Goal: Task Accomplishment & Management: Complete application form

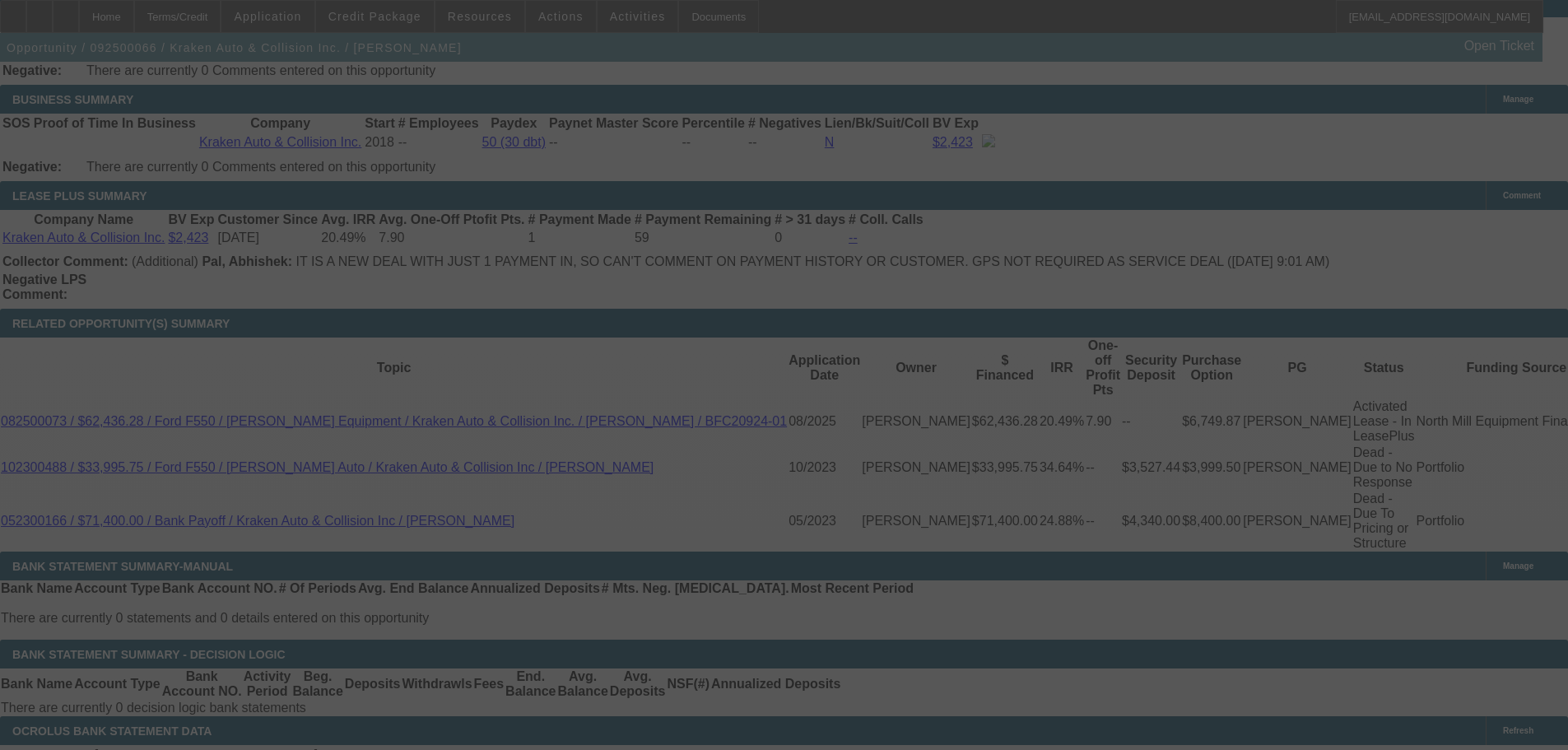
scroll to position [2612, 0]
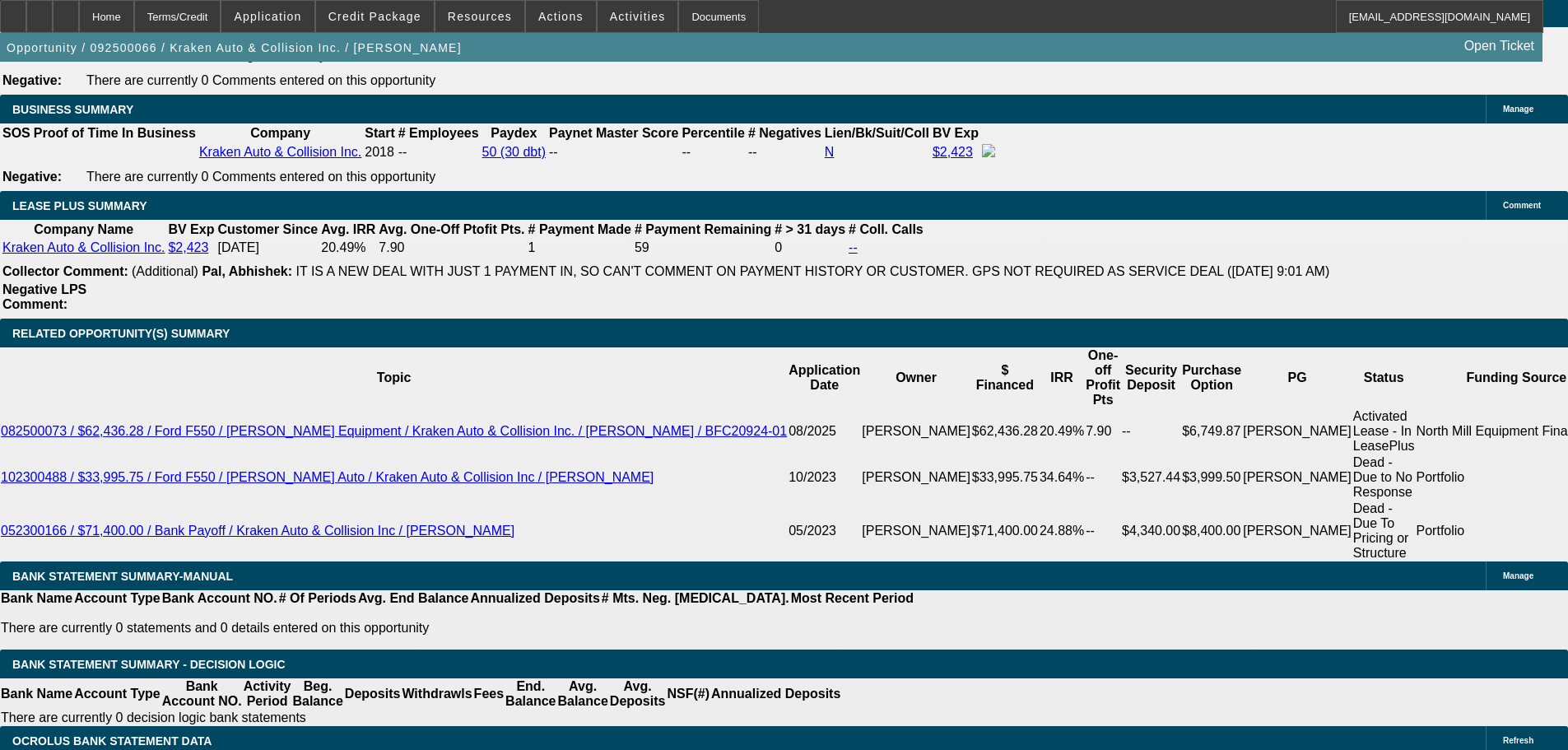
select select "0"
select select "0.1"
select select "4"
select select "0"
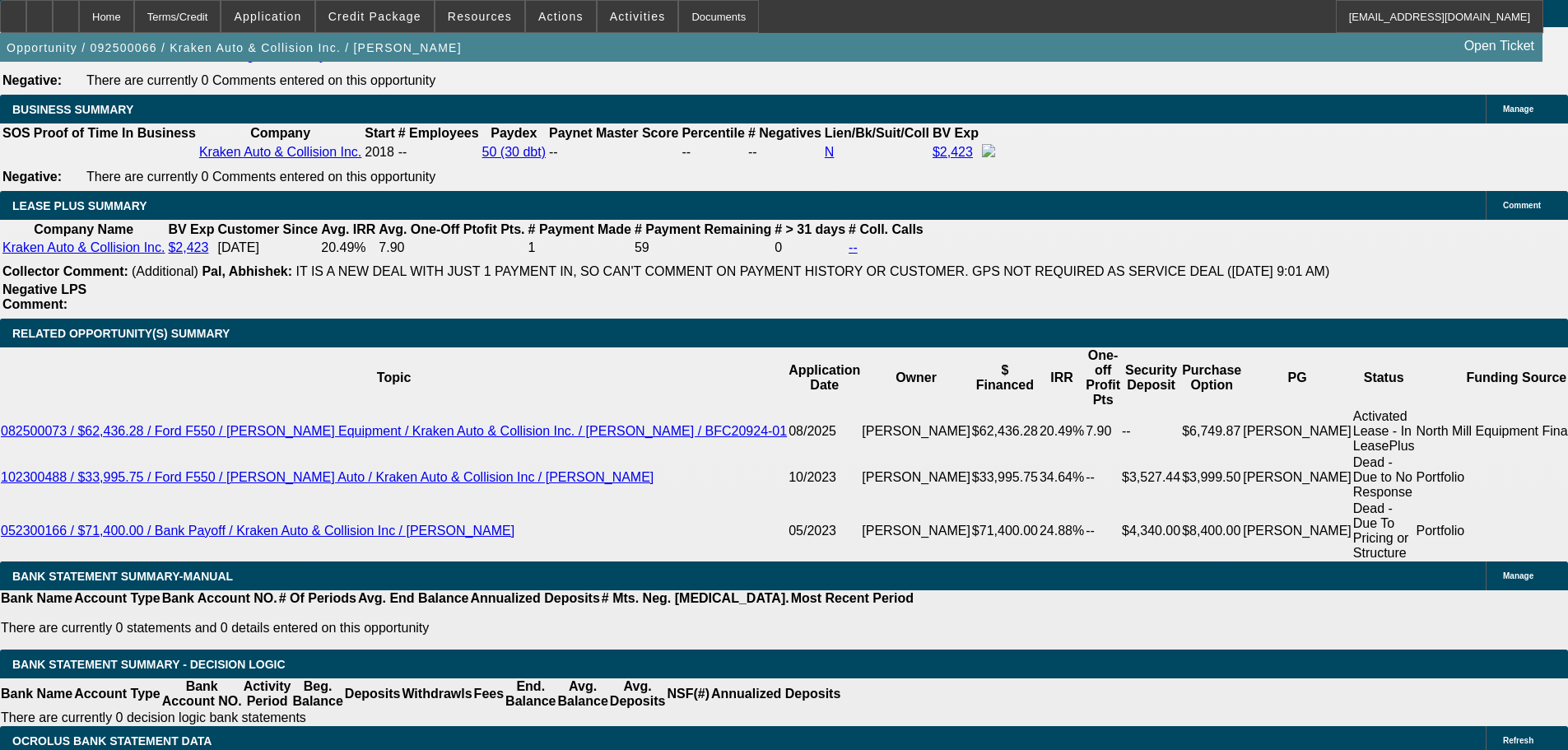
select select "0"
select select "0.1"
select select "4"
select select "0"
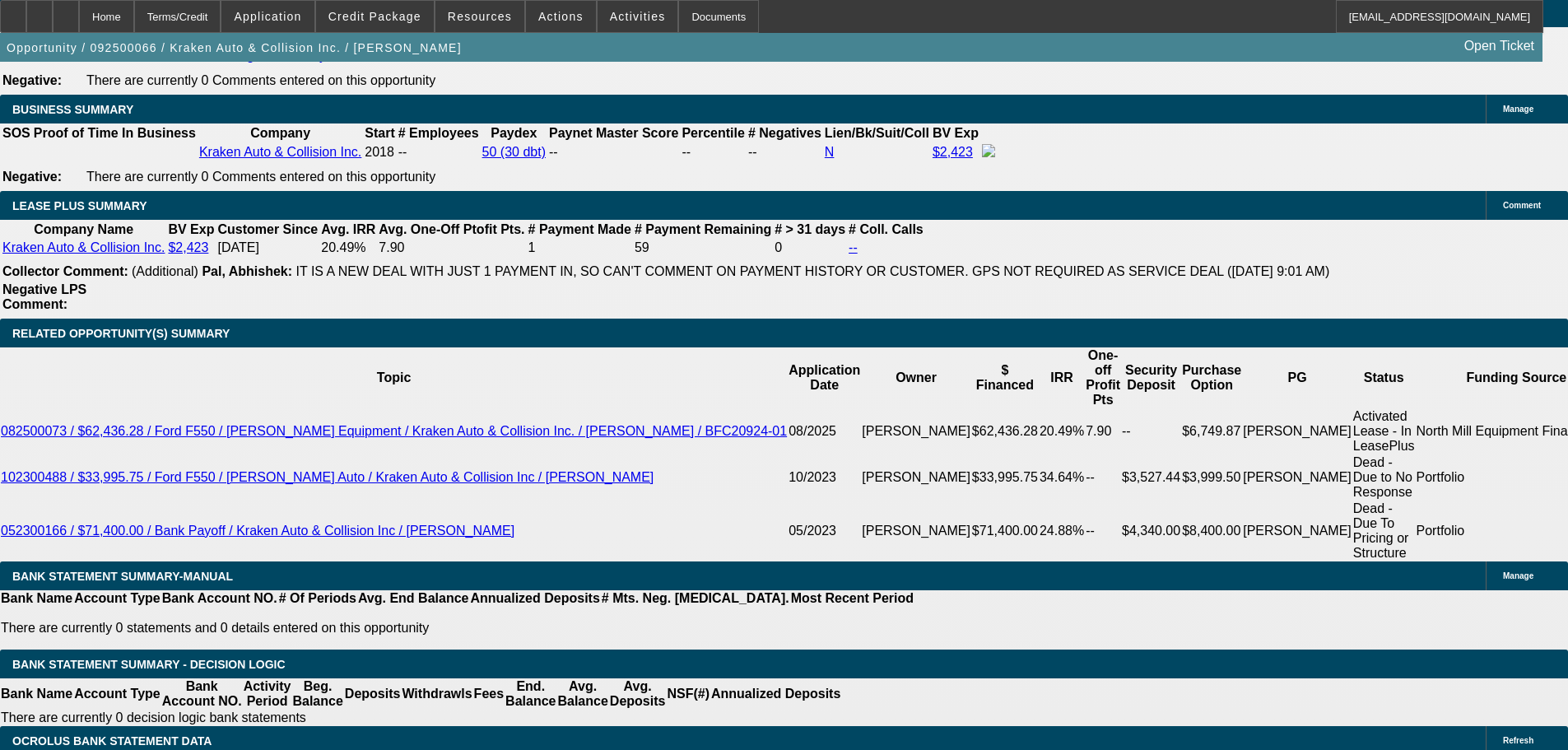
select select "0.1"
select select "4"
select select "0"
select select "0.1"
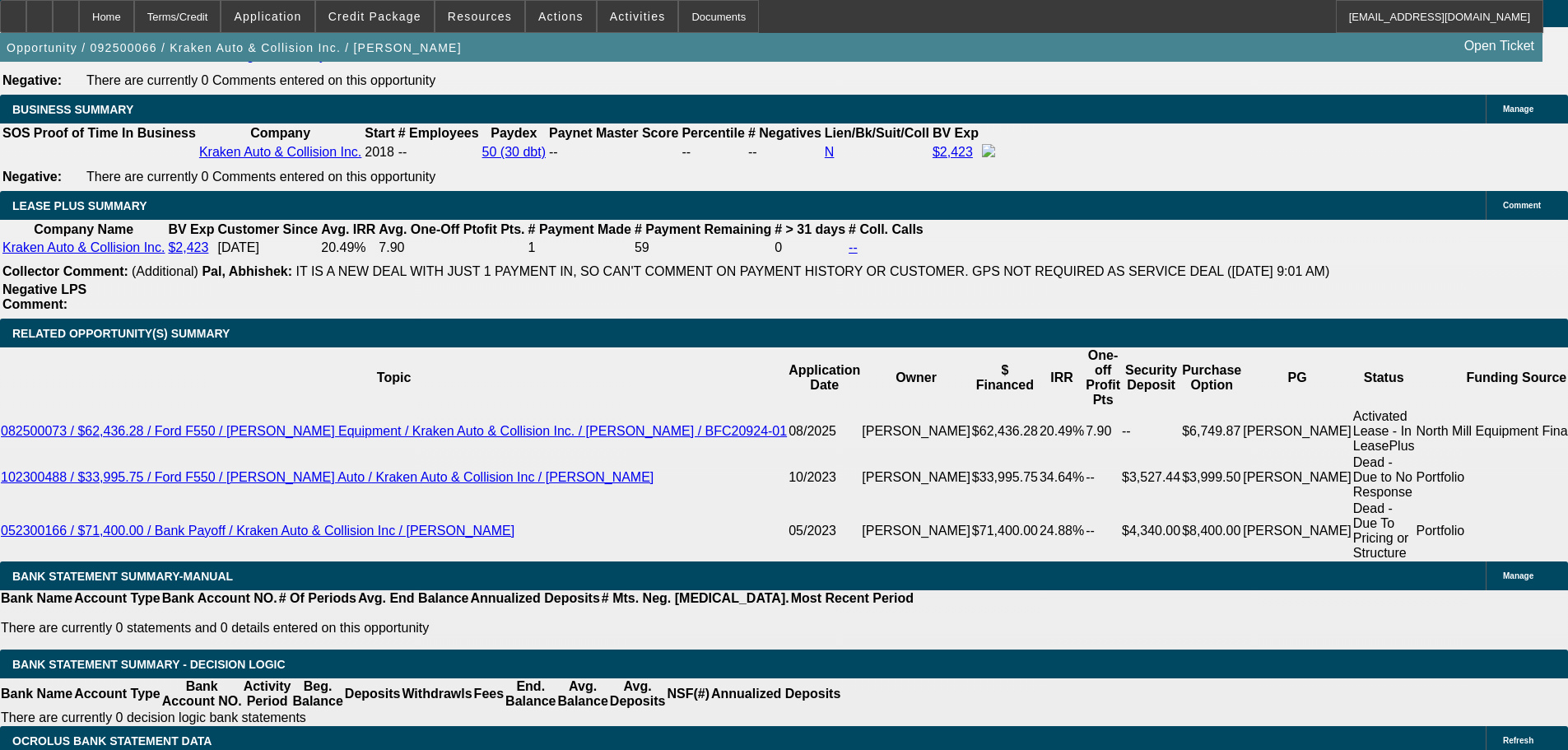
select select "4"
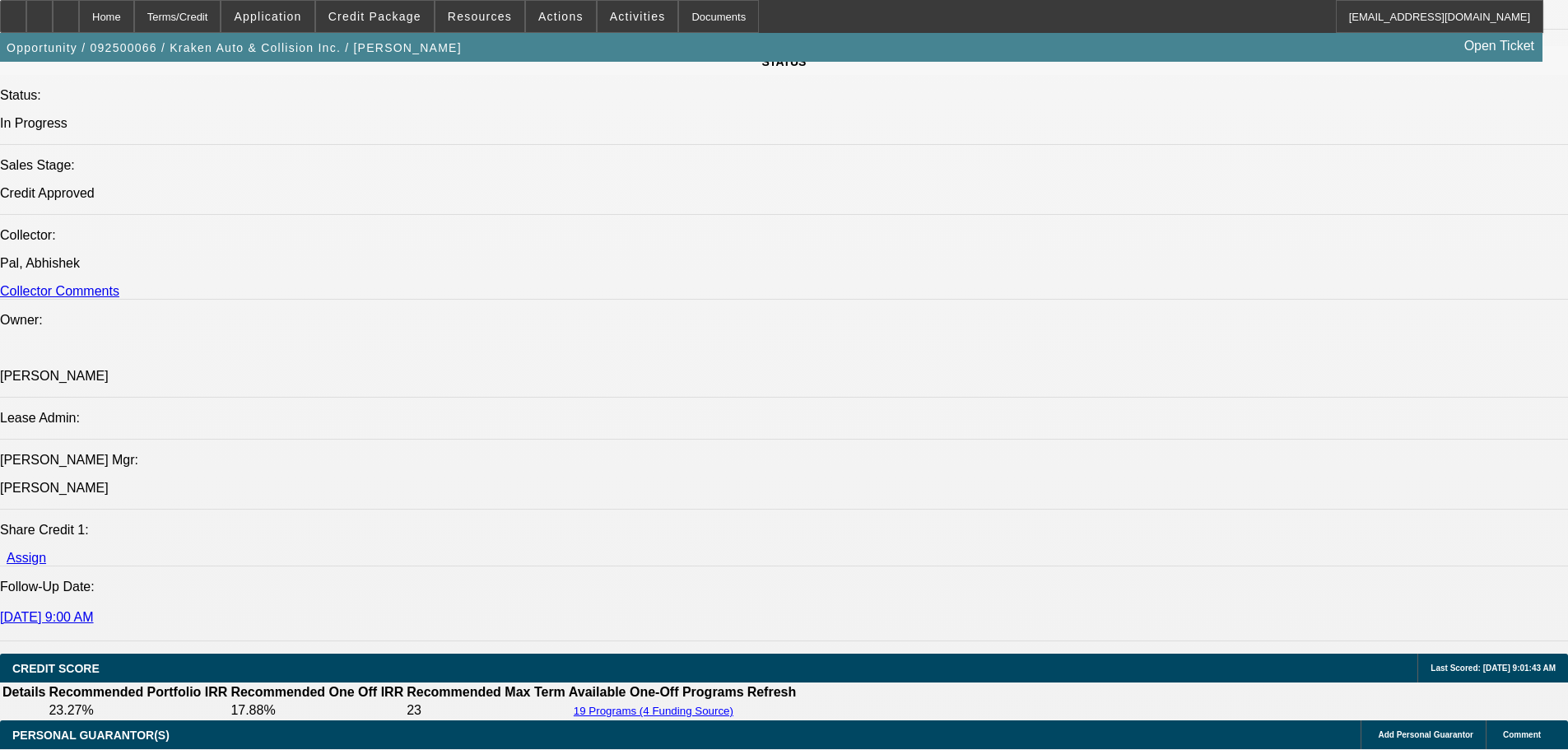
scroll to position [1789, 0]
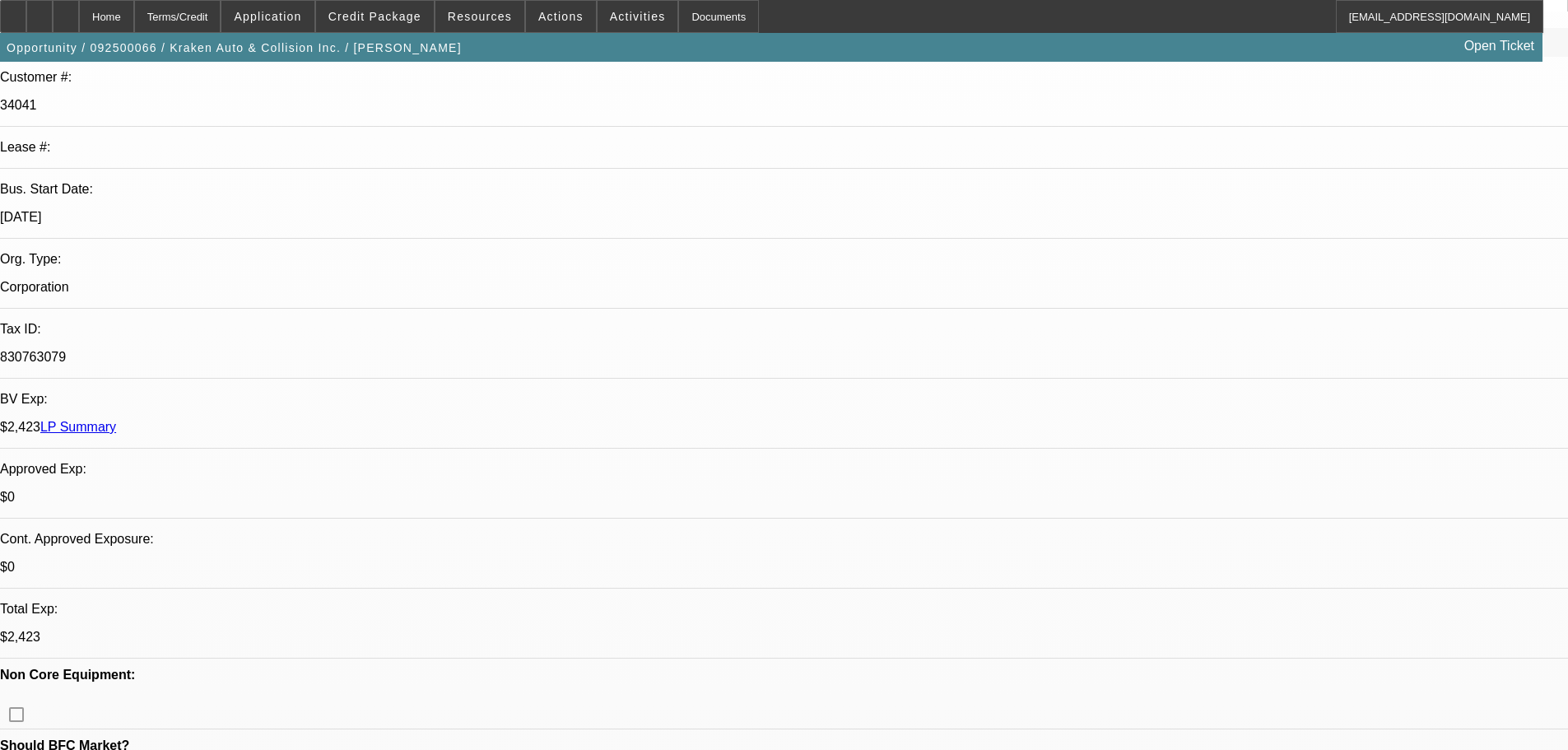
scroll to position [0, 0]
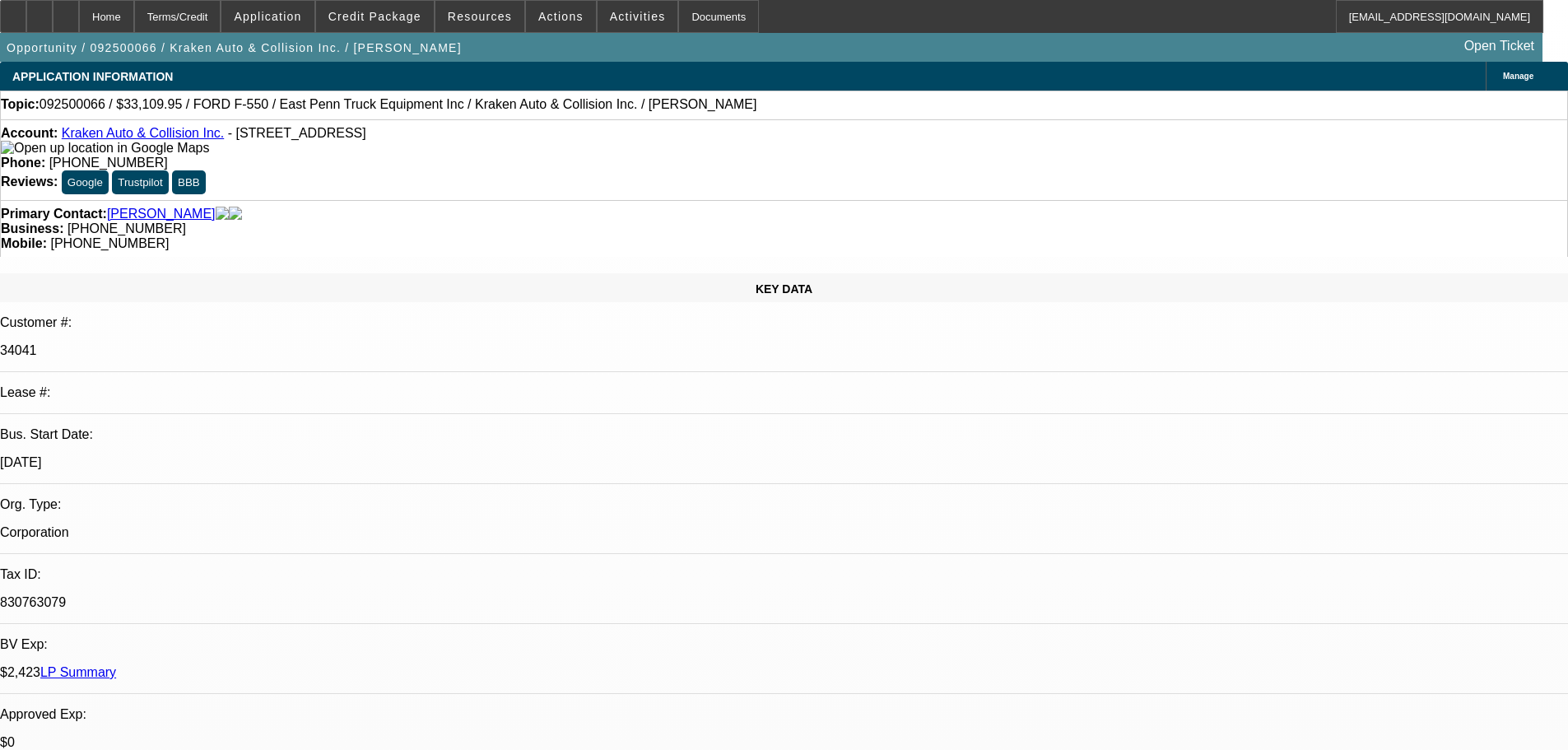
click at [149, 131] on link "Kraken Auto & Collision Inc." at bounding box center [142, 132] width 163 height 14
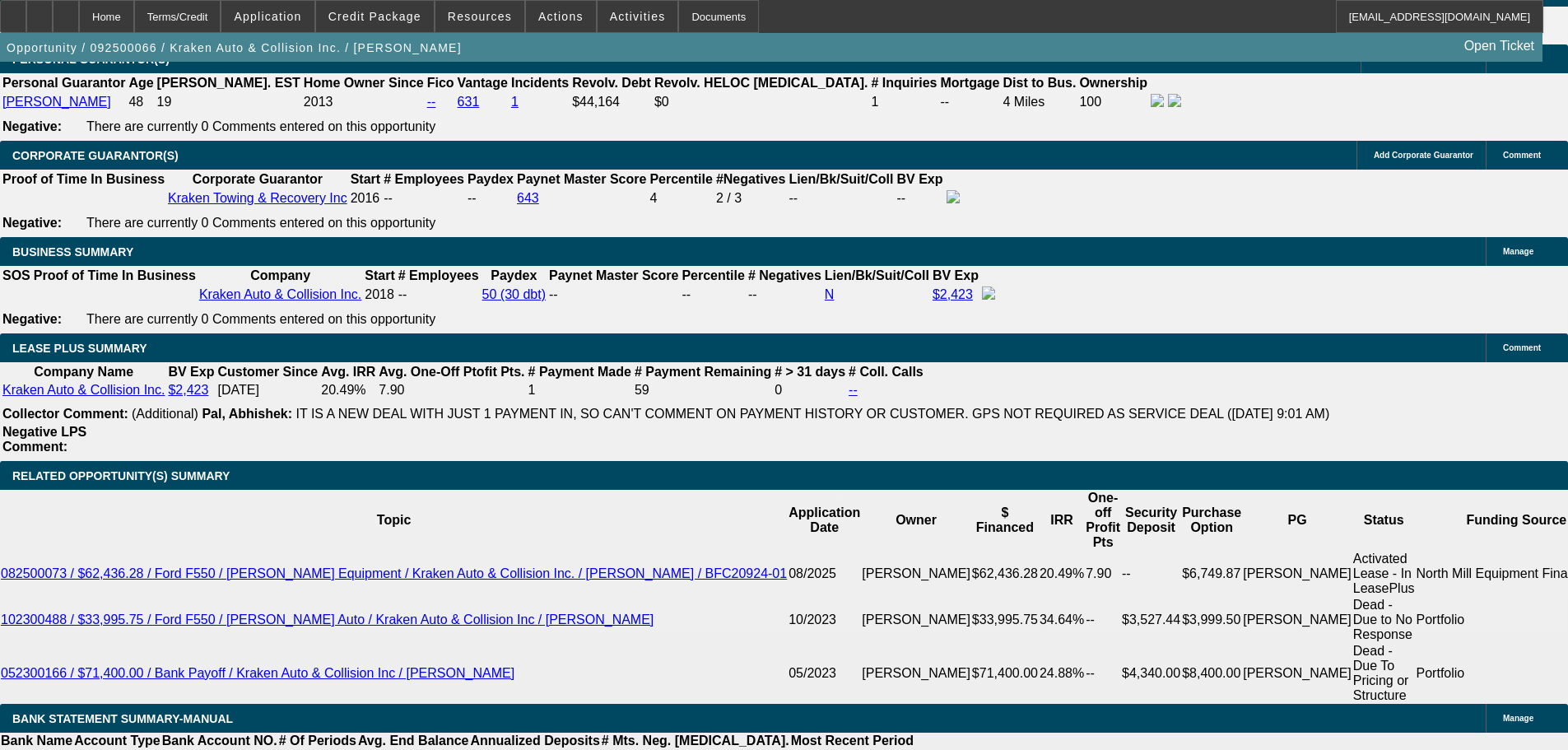
scroll to position [165, 0]
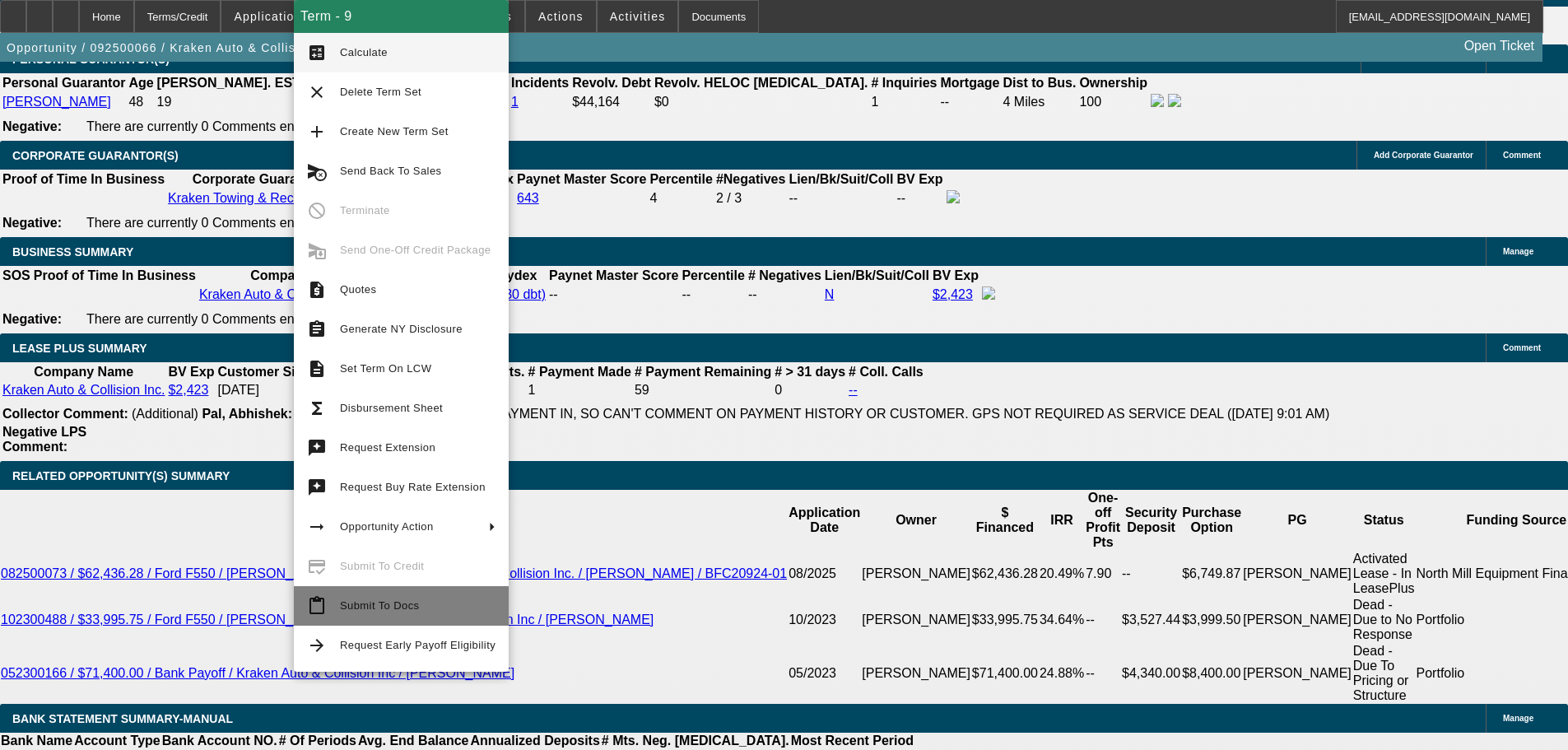
click at [396, 601] on span "Submit To Docs" at bounding box center [379, 605] width 79 height 13
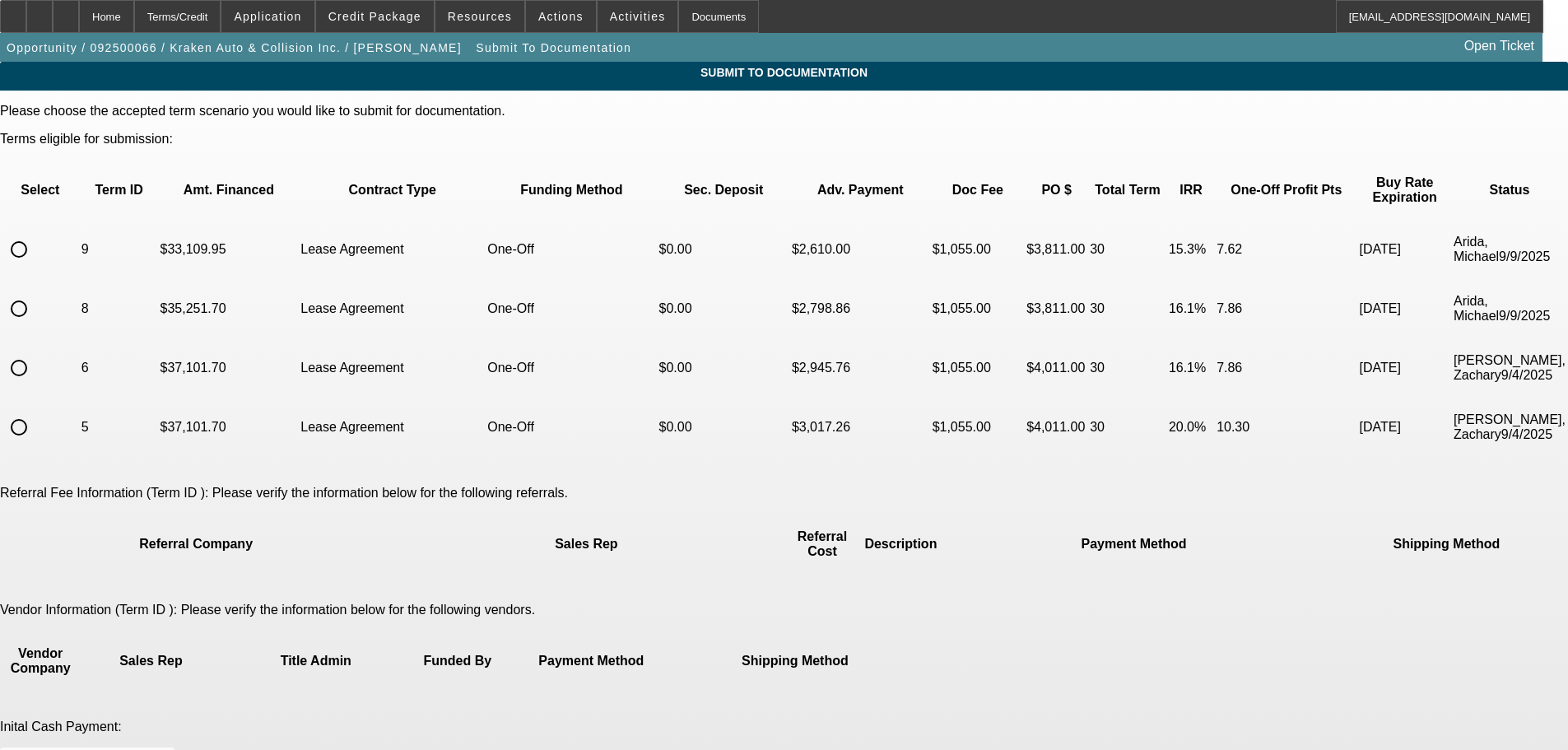
click at [35, 233] on input "radio" at bounding box center [19, 249] width 33 height 33
radio input "true"
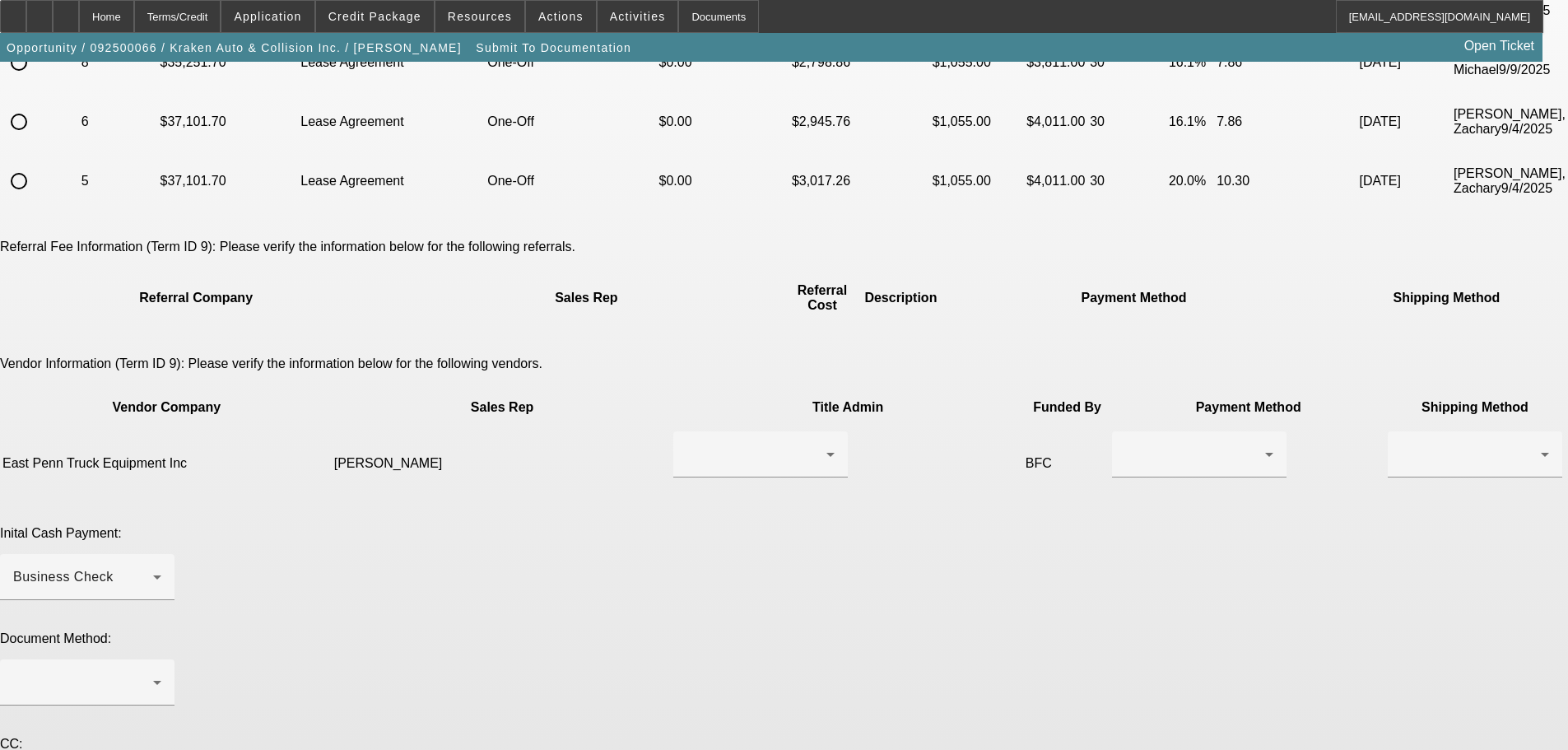
scroll to position [247, 0]
click at [702, 431] on div at bounding box center [761, 453] width 148 height 46
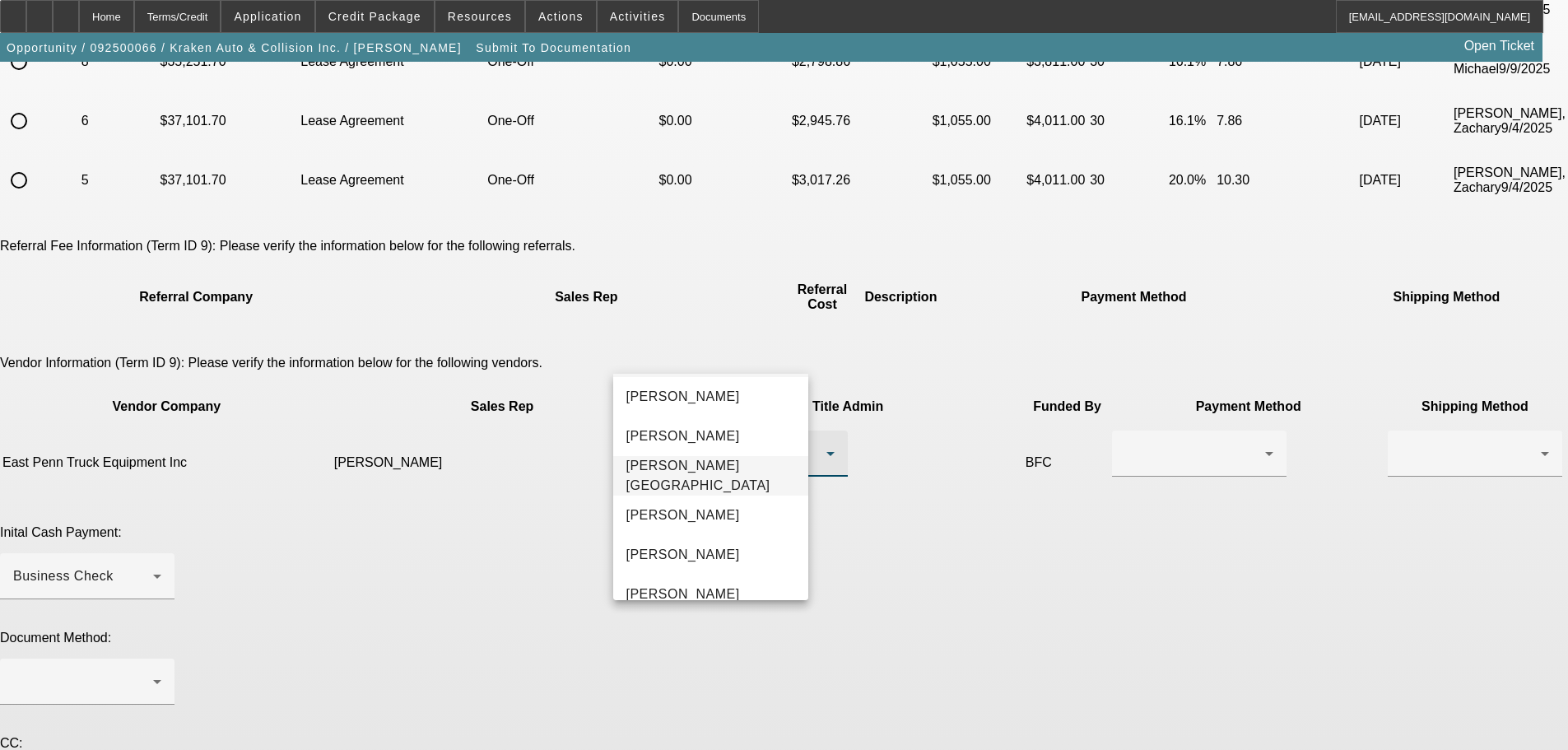
scroll to position [83, 0]
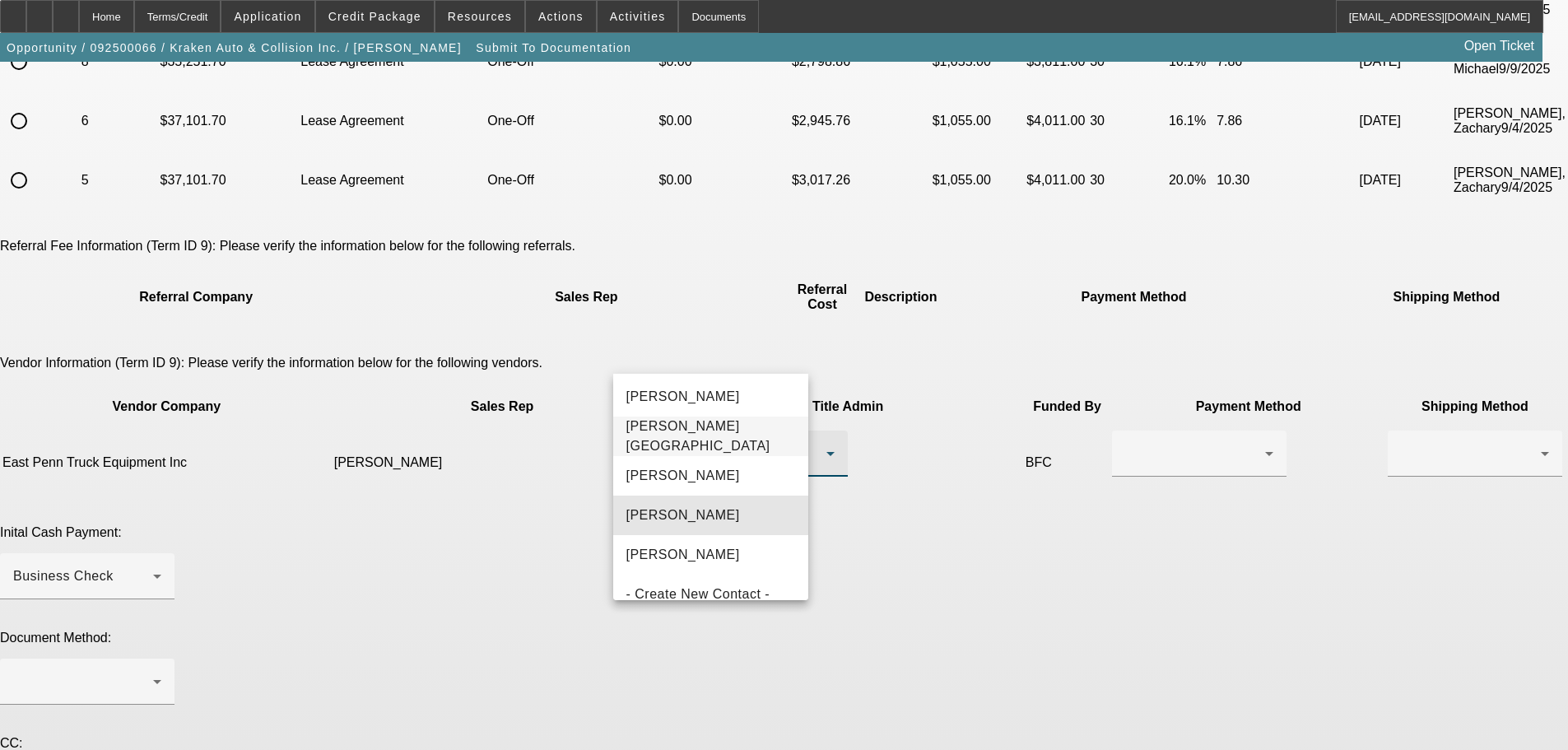
click at [750, 509] on mat-option "Wachowicz, John" at bounding box center [711, 515] width 195 height 40
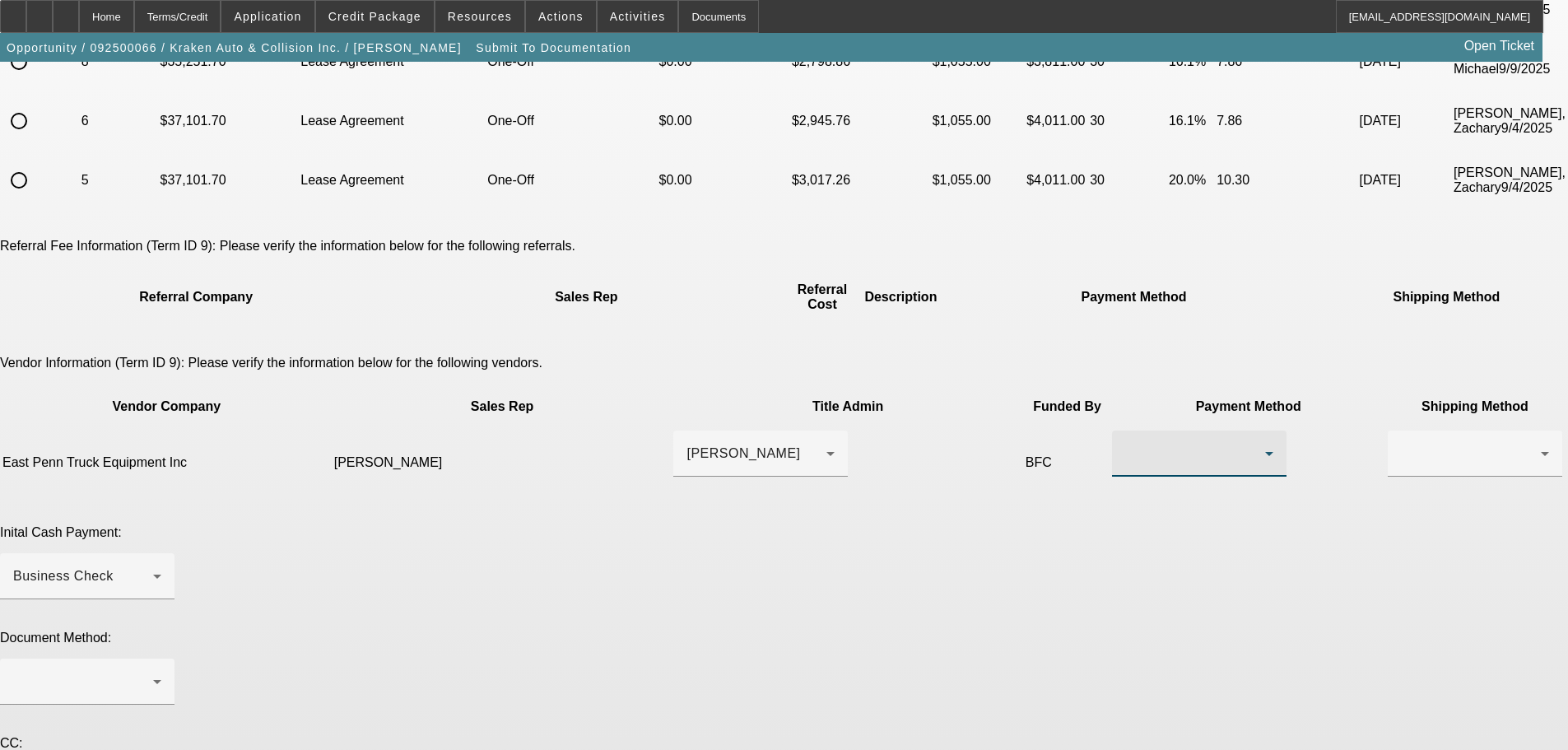
click at [1125, 444] on div at bounding box center [1195, 454] width 140 height 19
click at [929, 437] on span "Wire Transfer" at bounding box center [922, 439] width 85 height 19
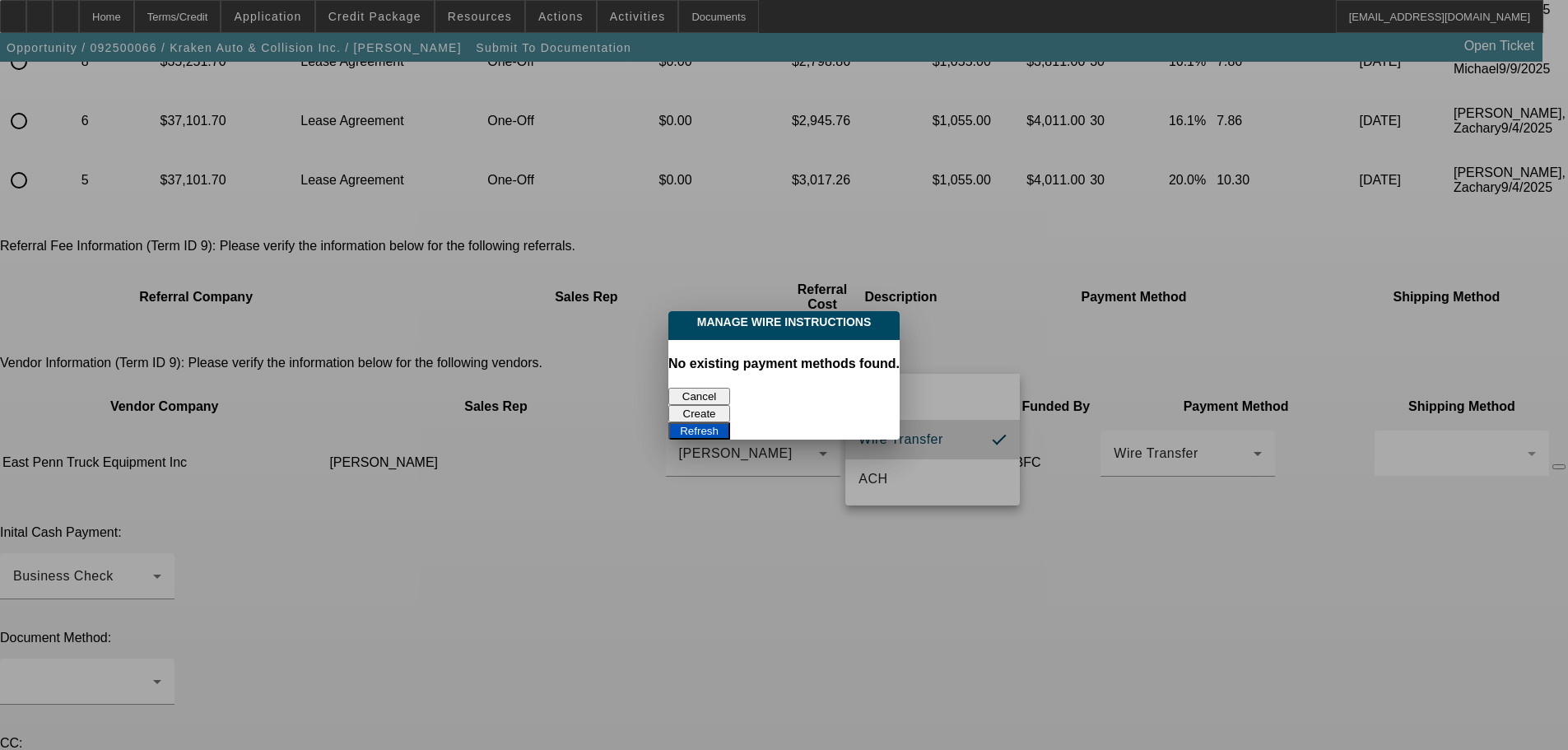
scroll to position [0, 0]
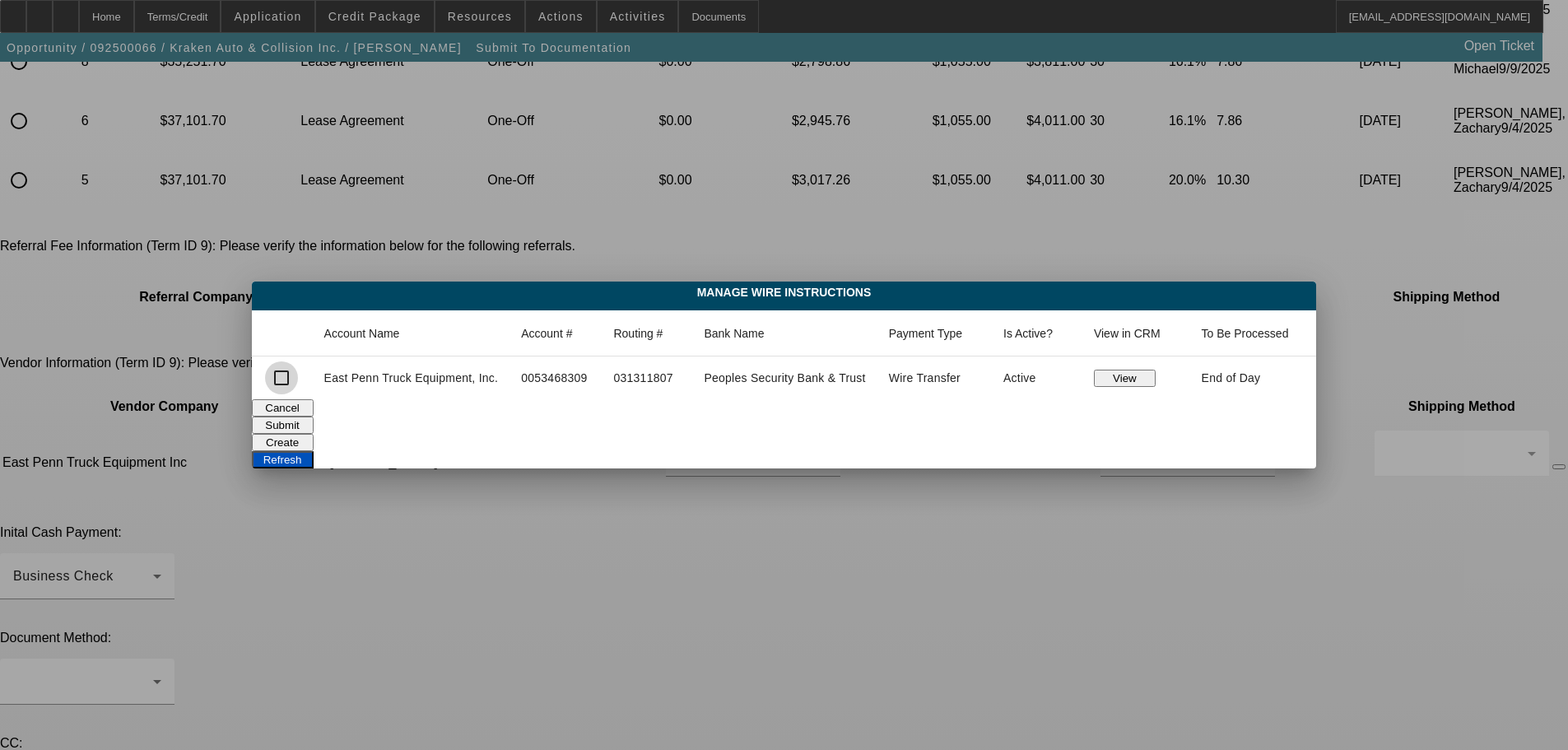
click at [282, 383] on input "checkbox" at bounding box center [281, 378] width 33 height 33
checkbox input "true"
click at [314, 423] on button "Submit" at bounding box center [282, 426] width 61 height 18
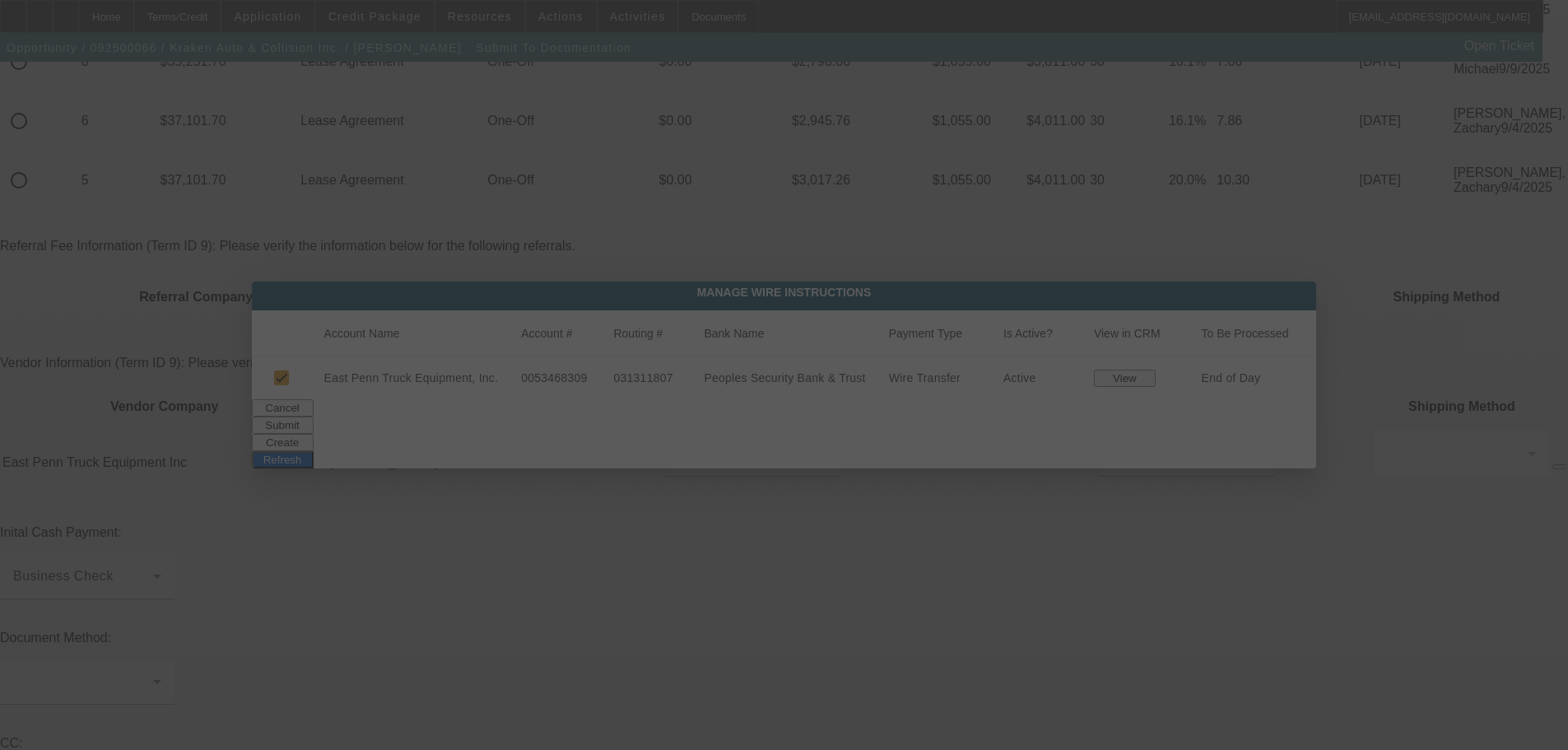
scroll to position [247, 0]
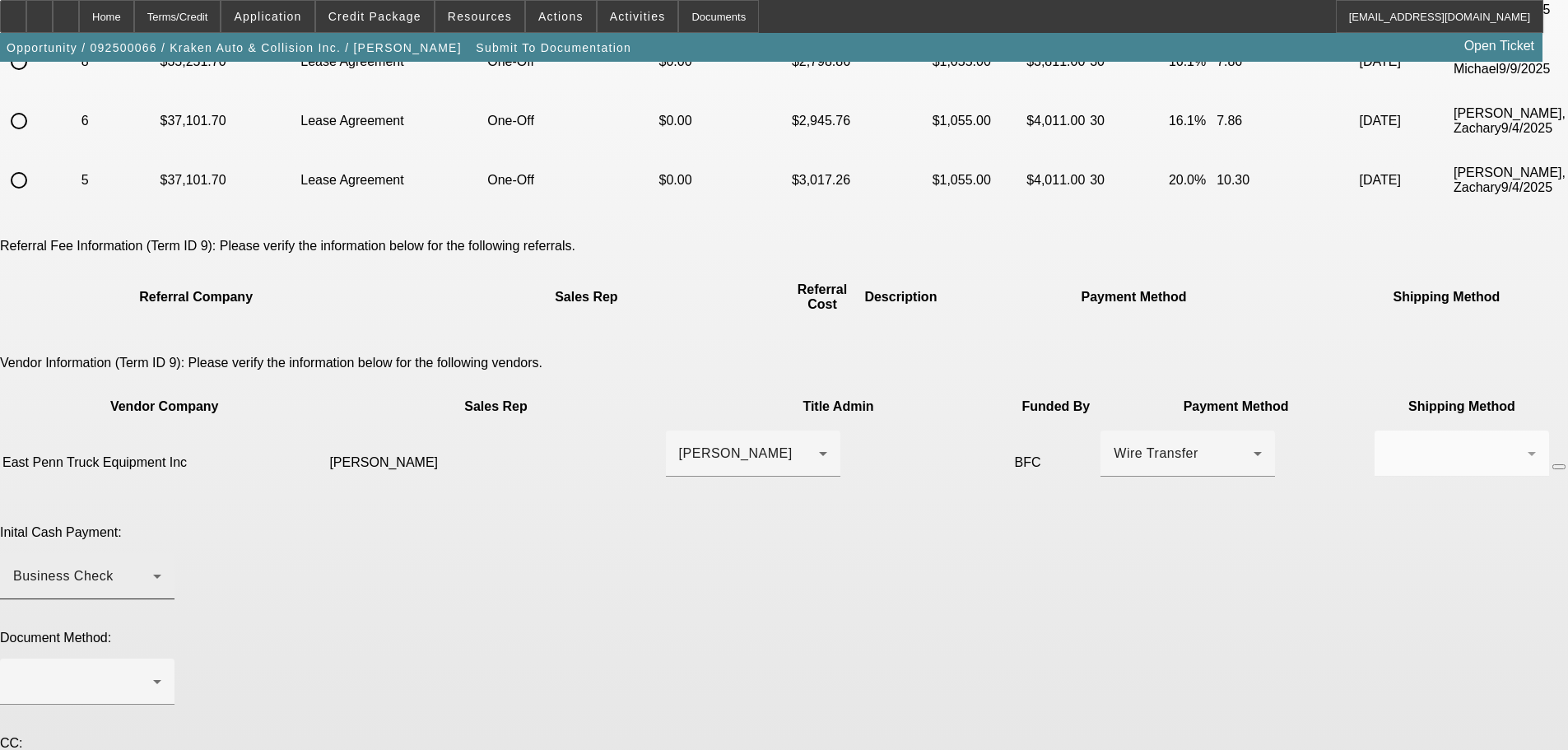
click at [153, 567] on div "Business Check" at bounding box center [84, 577] width 140 height 19
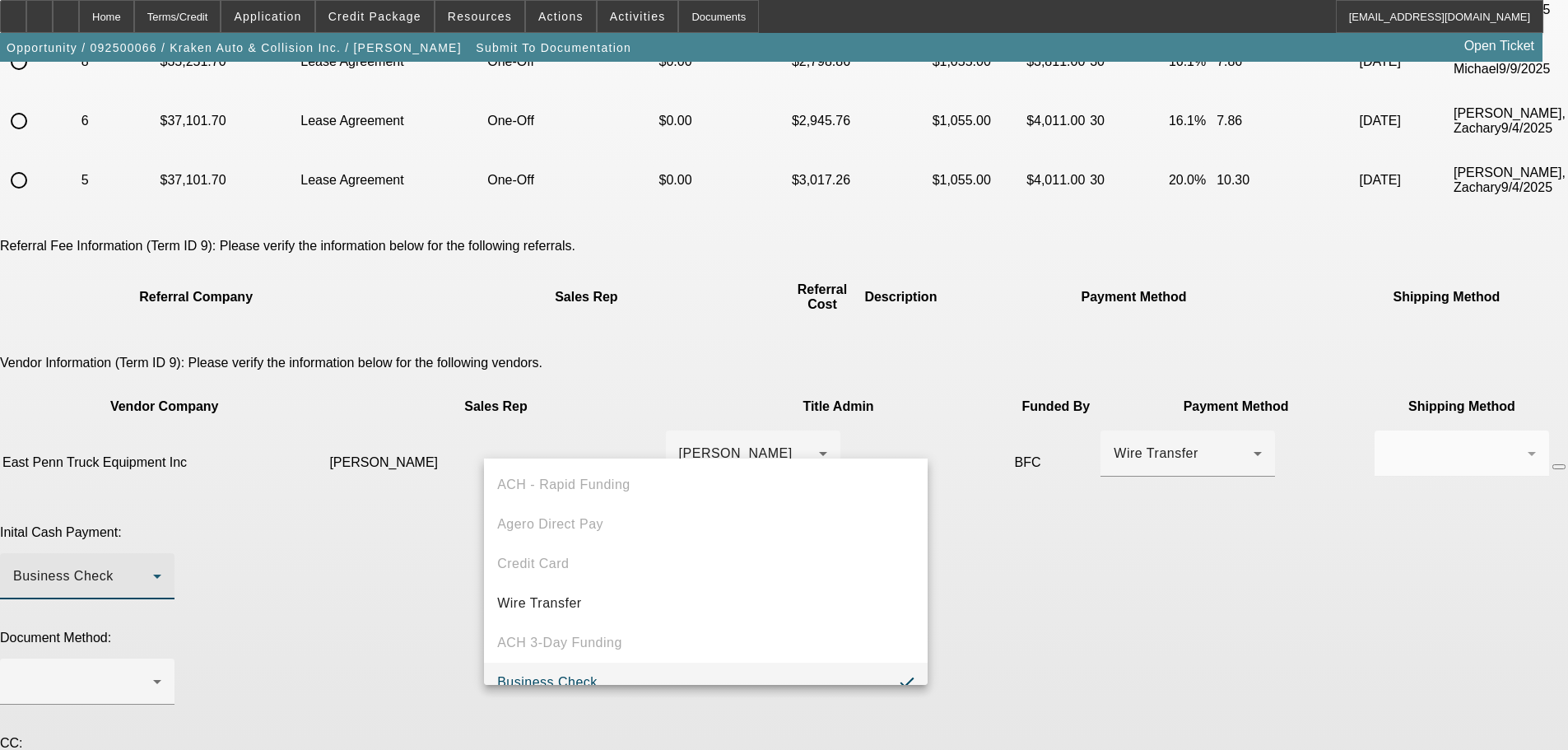
scroll to position [63, 0]
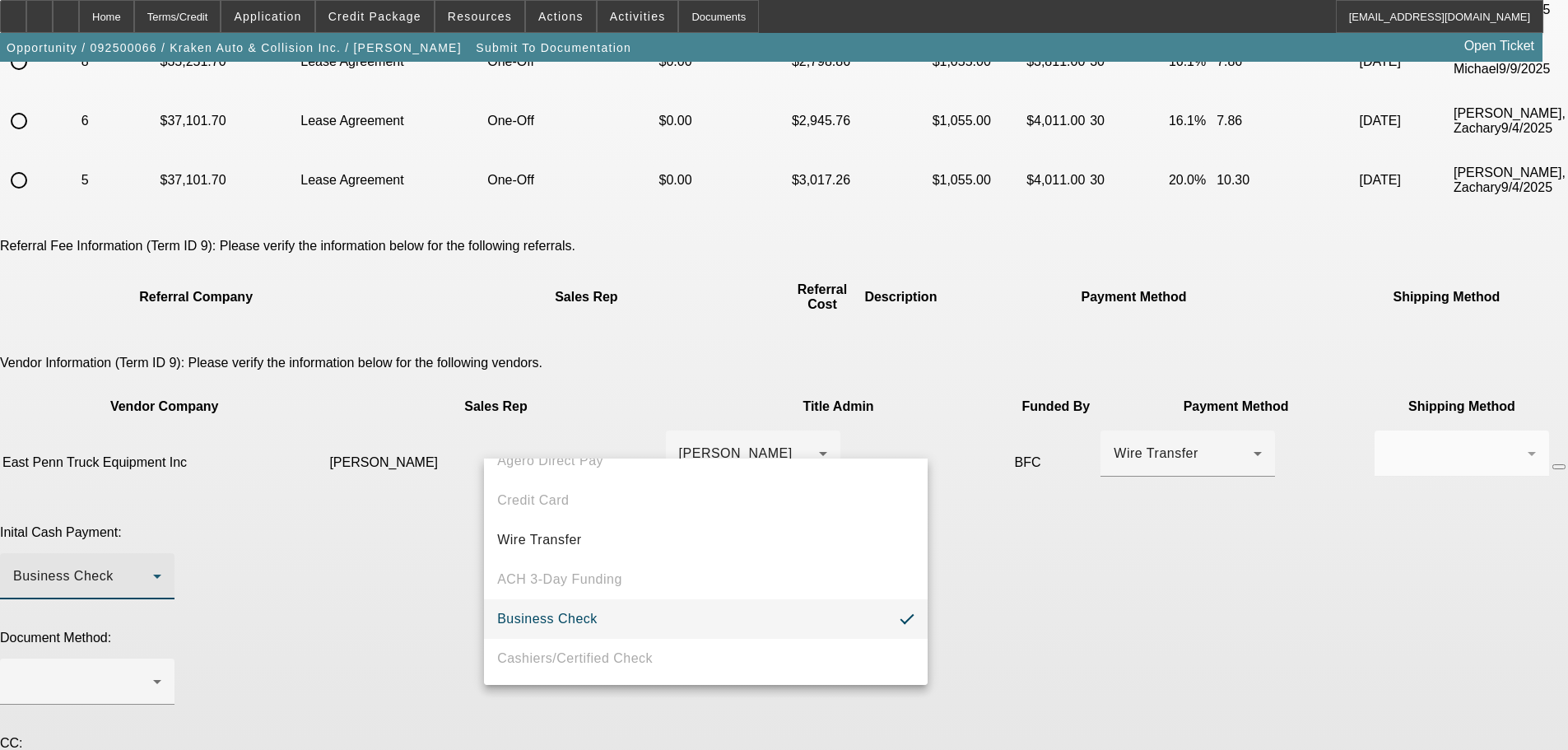
click at [1118, 505] on div at bounding box center [784, 375] width 1568 height 750
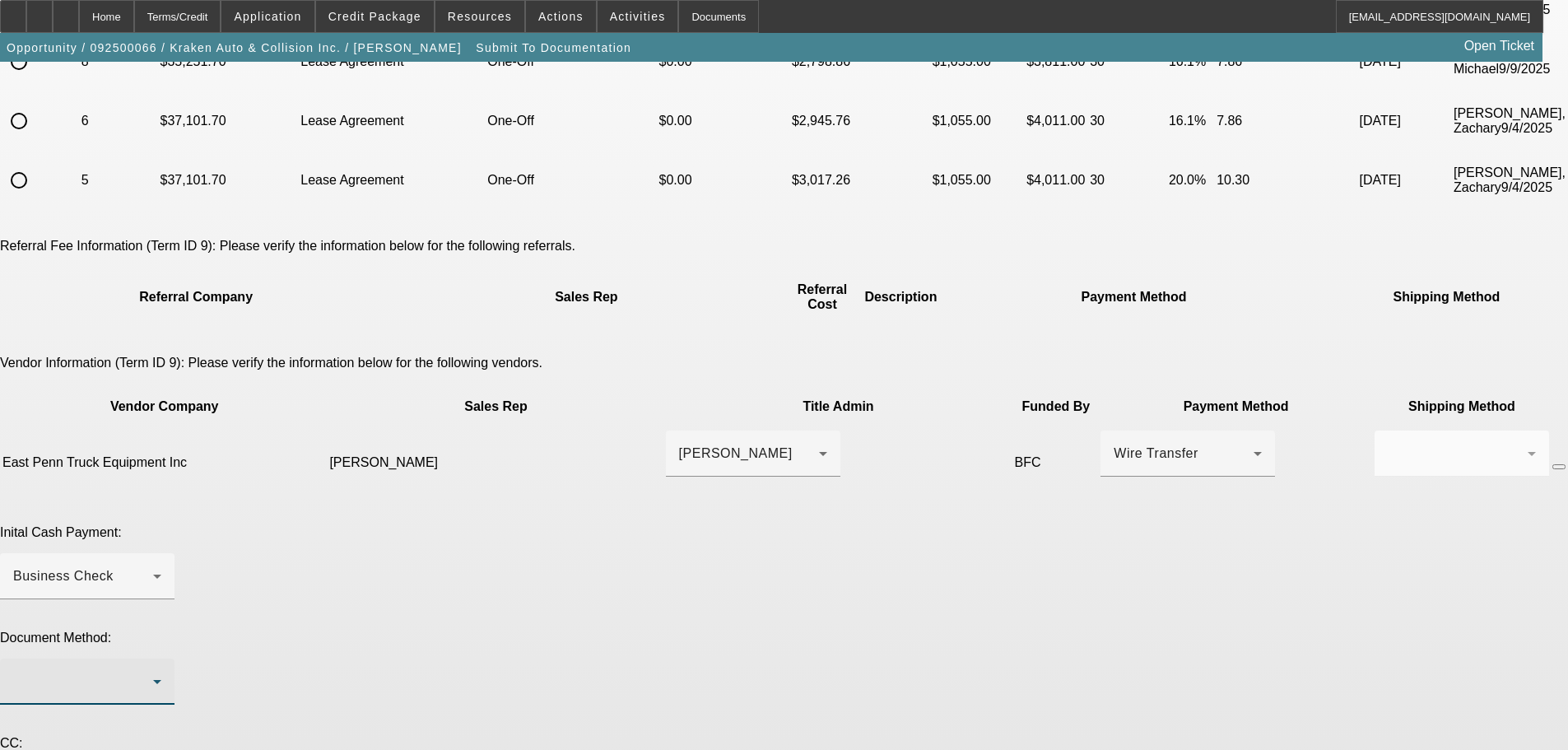
click at [153, 672] on div at bounding box center [84, 682] width 140 height 19
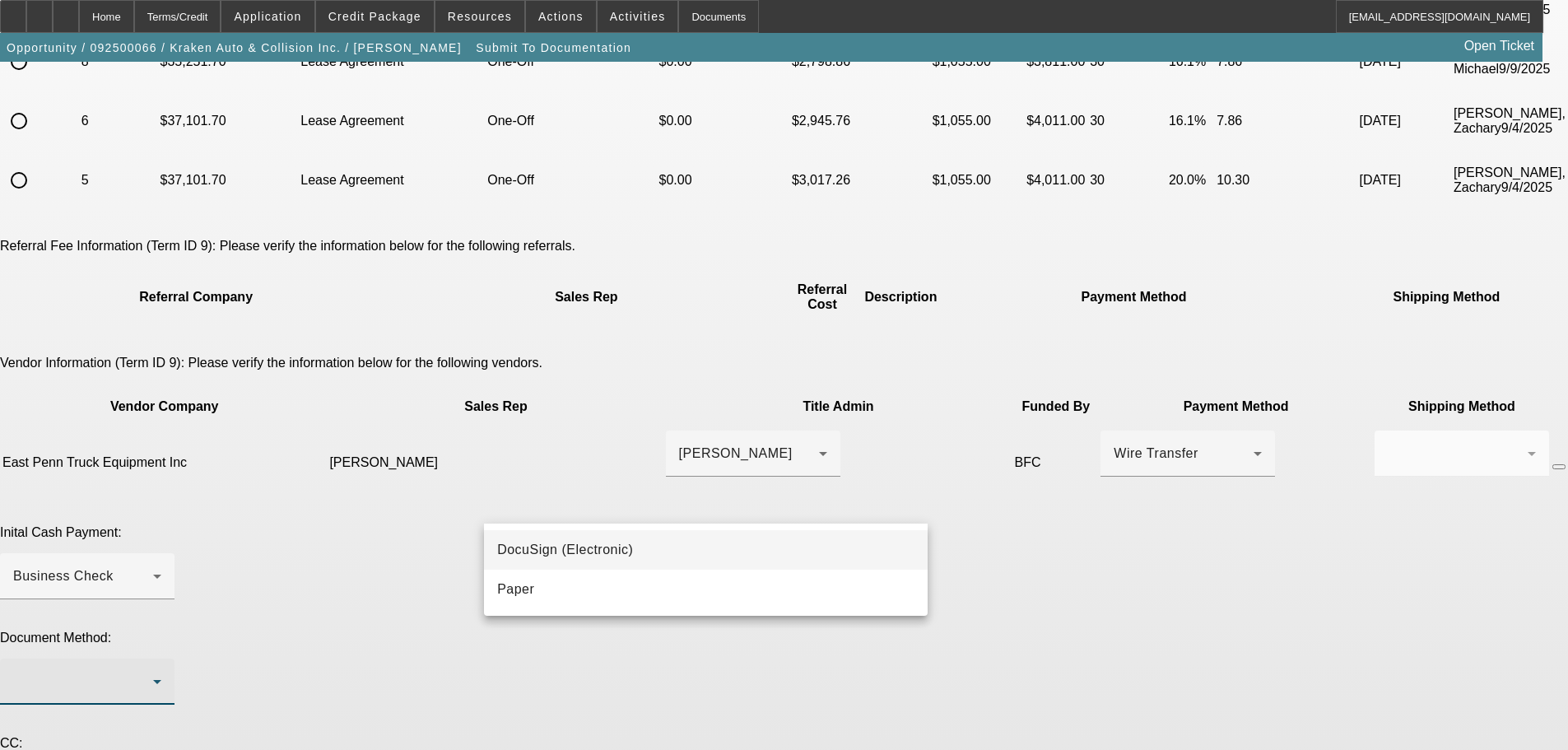
click at [596, 548] on span "DocuSign (Electronic)" at bounding box center [565, 549] width 135 height 19
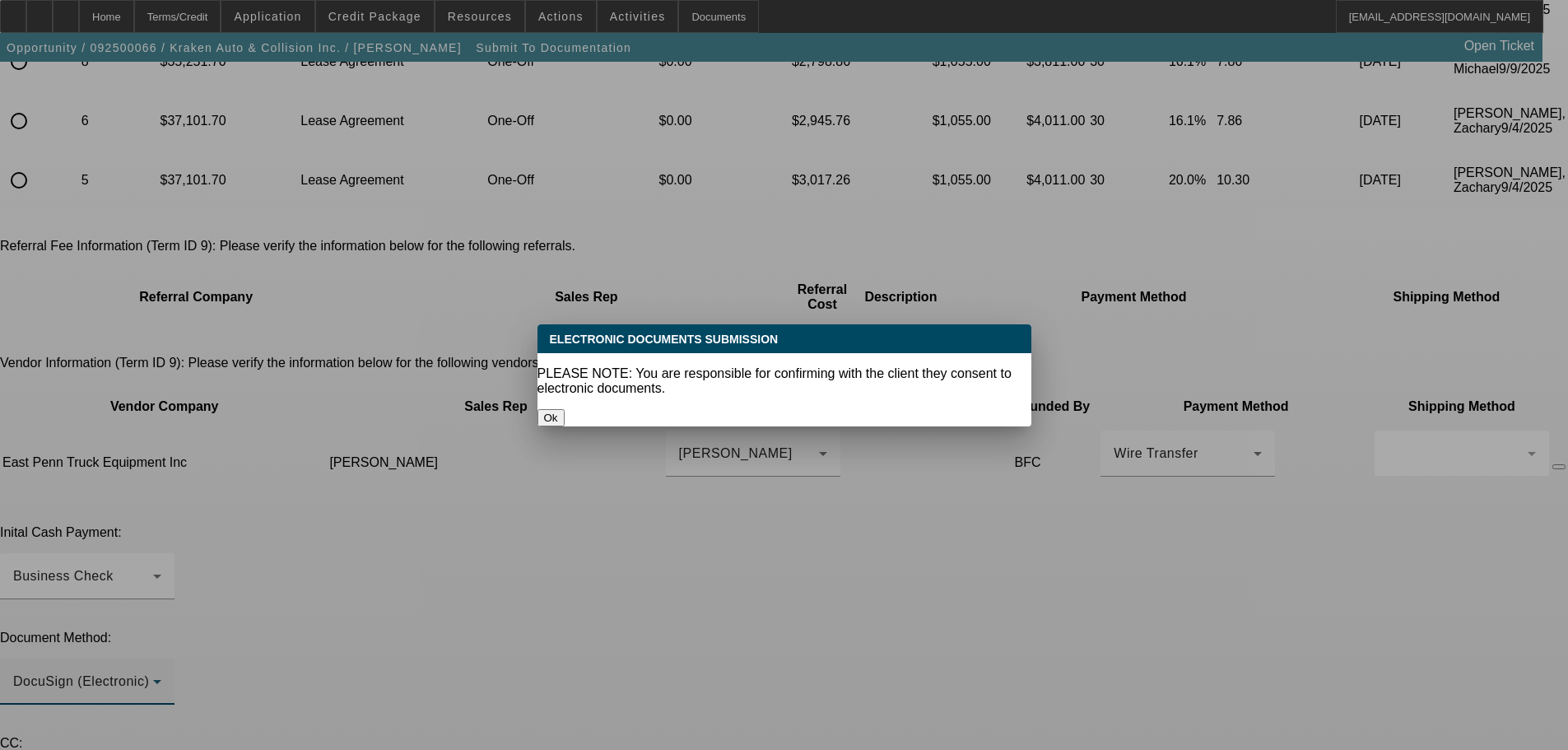
scroll to position [0, 0]
click at [565, 409] on button "Ok" at bounding box center [551, 418] width 27 height 18
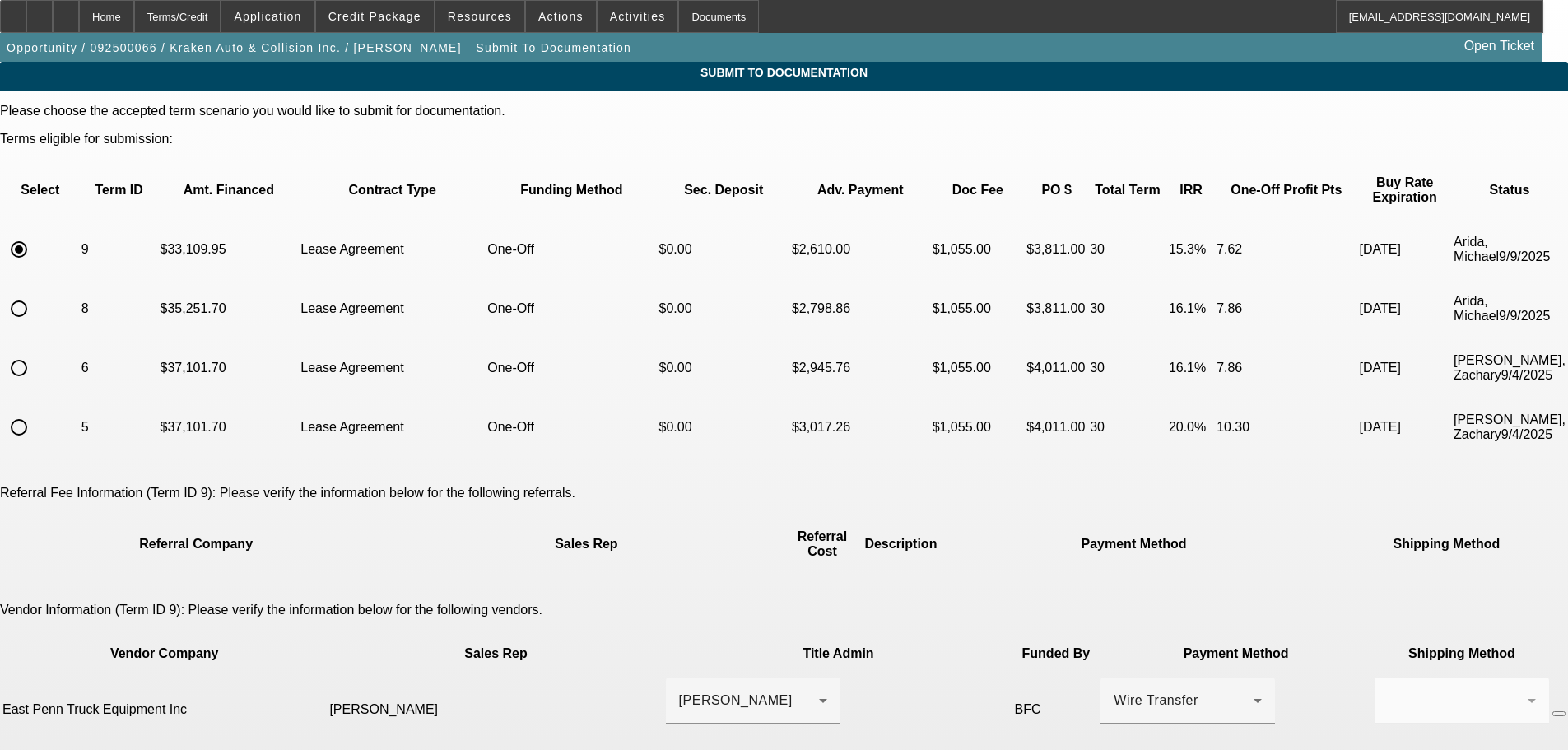
scroll to position [247, 0]
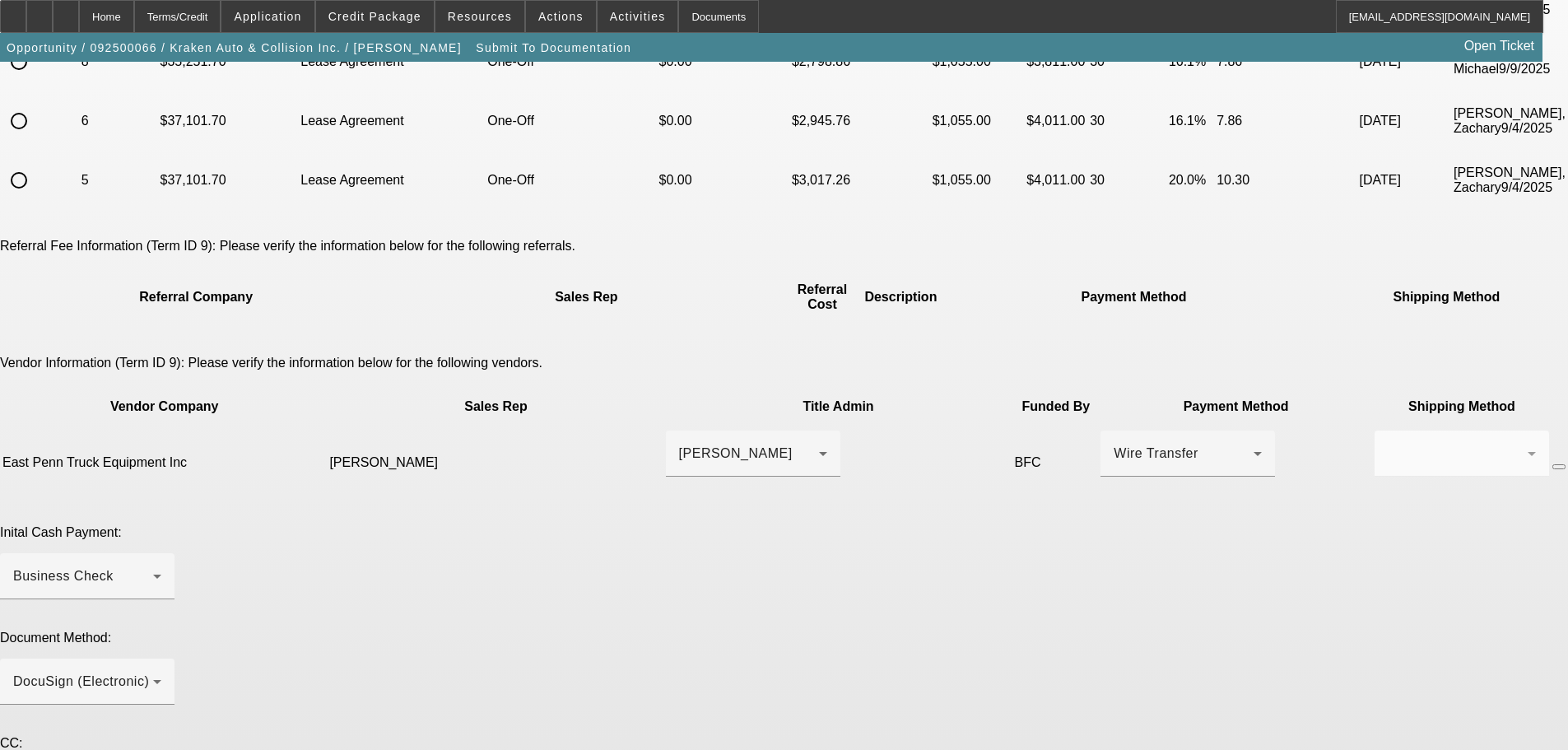
type textarea "P"
paste textarea "krakenauto11779@gmail.com"
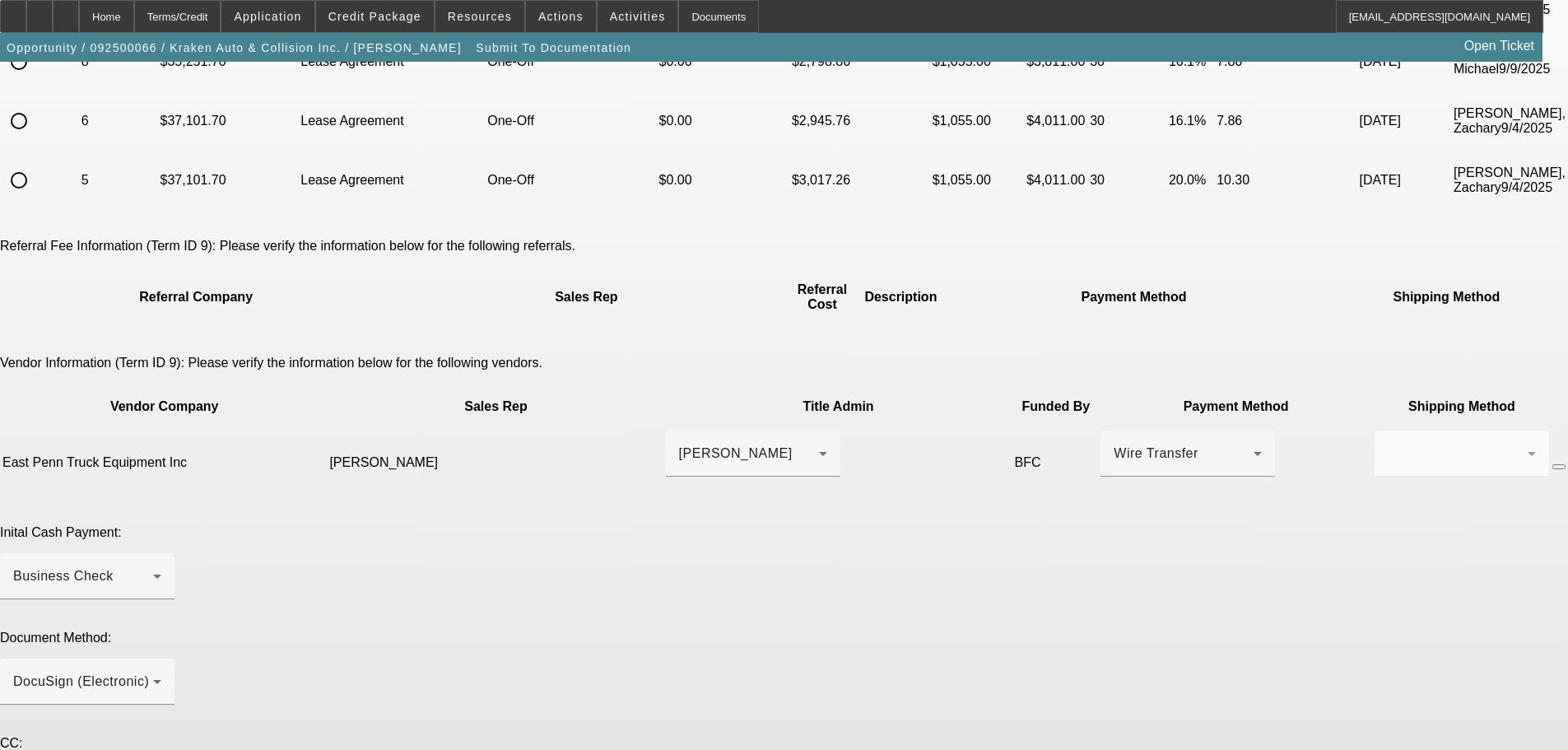
paste textarea "jwachowicz@eastpenntrucks.com"
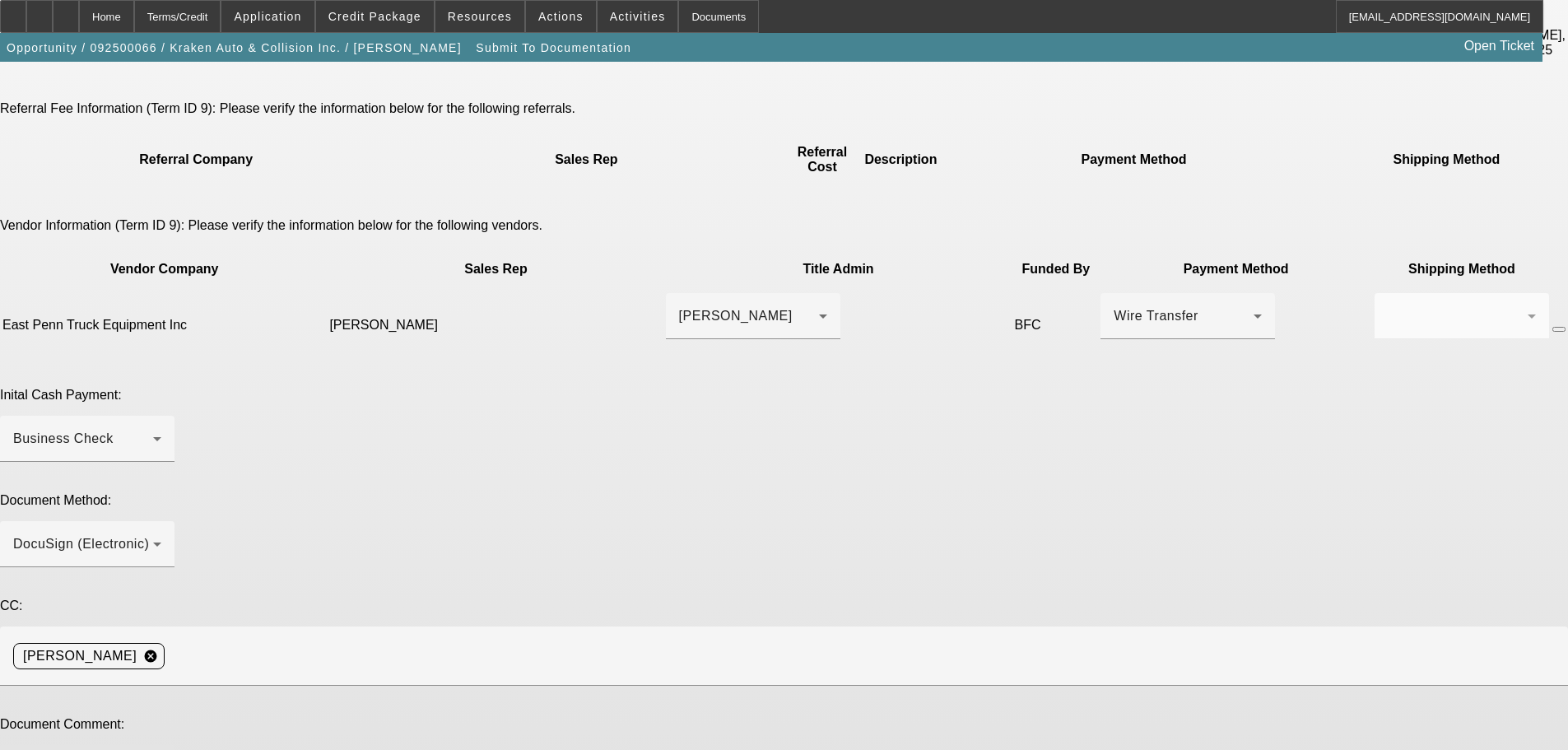
type textarea "Customer contact - Rafael Valenzuela, krakenauto11779@gmail.com, 631-374-9266. …"
type textarea "Added higher downpayment adjusted term"
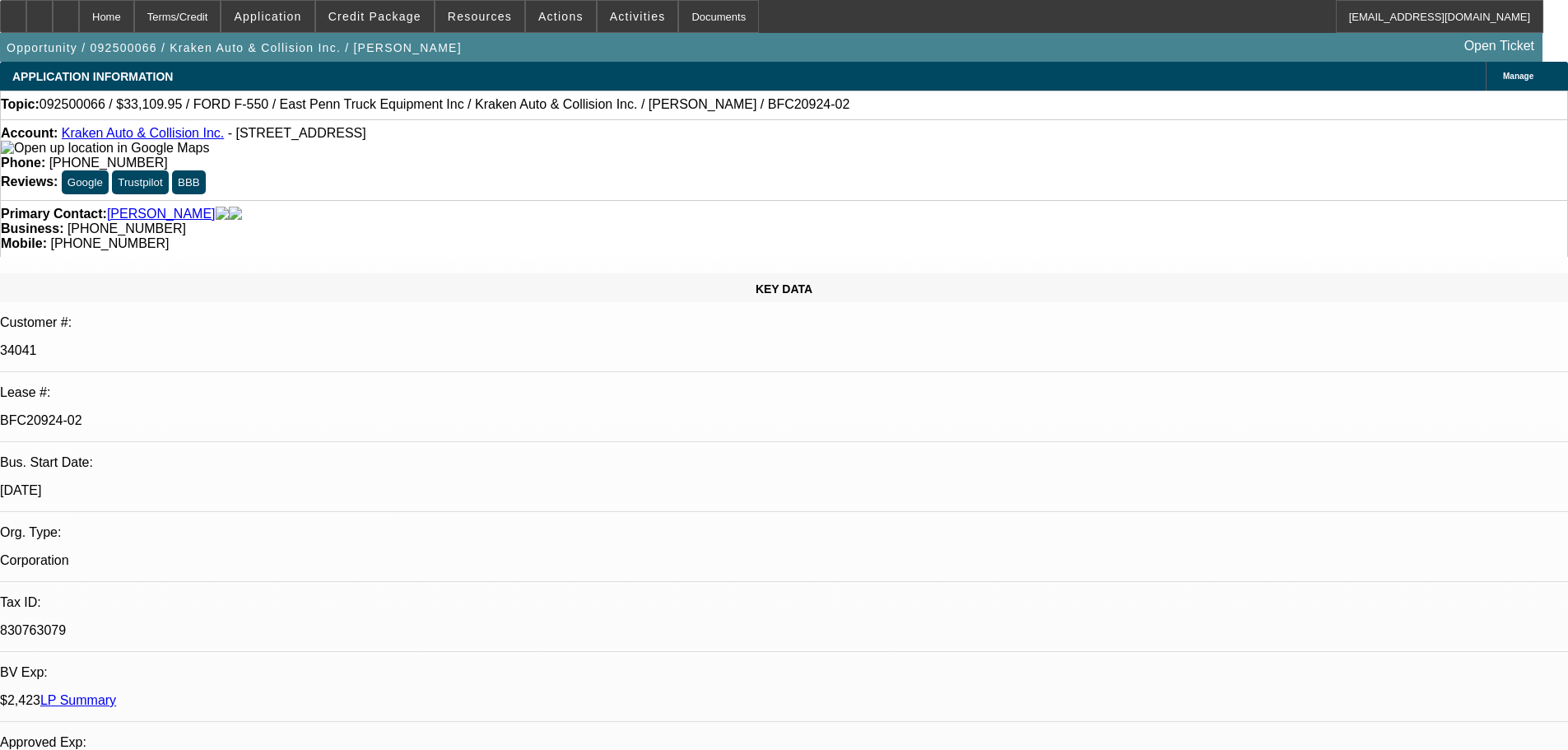
select select "0"
select select "0.1"
select select "4"
select select "0"
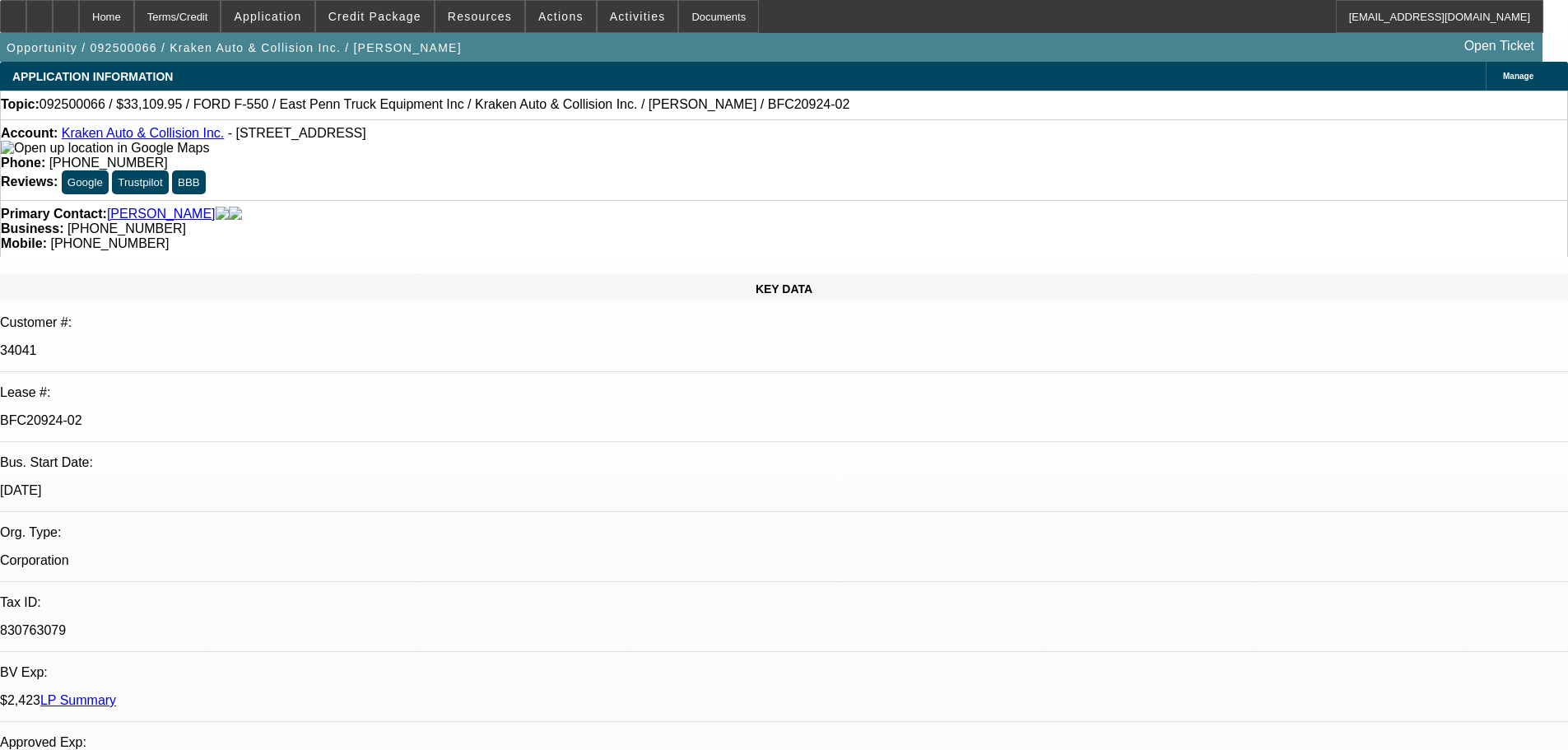
select select "0"
select select "0.1"
select select "4"
select select "0"
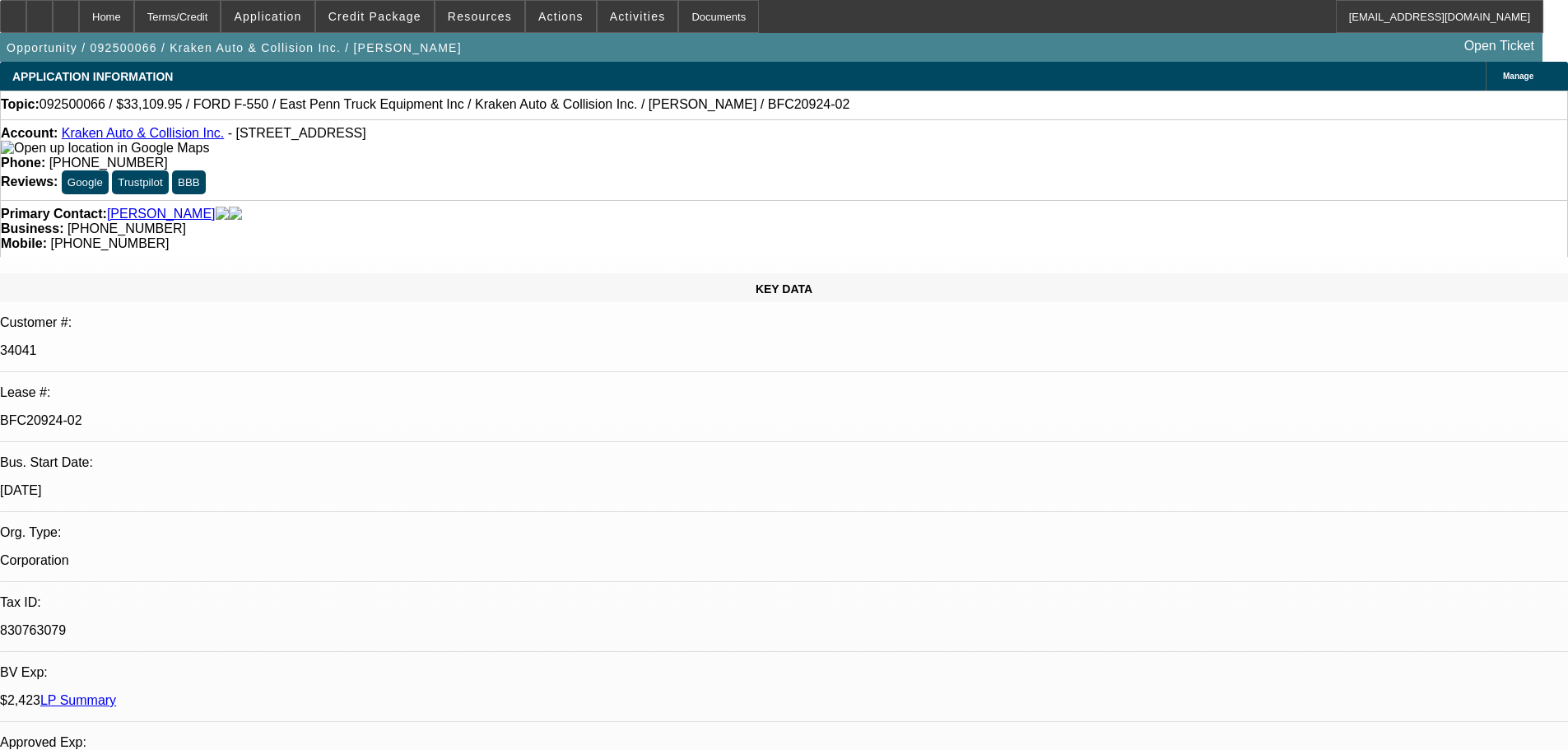
select select "0.1"
select select "4"
select select "0"
select select "0.1"
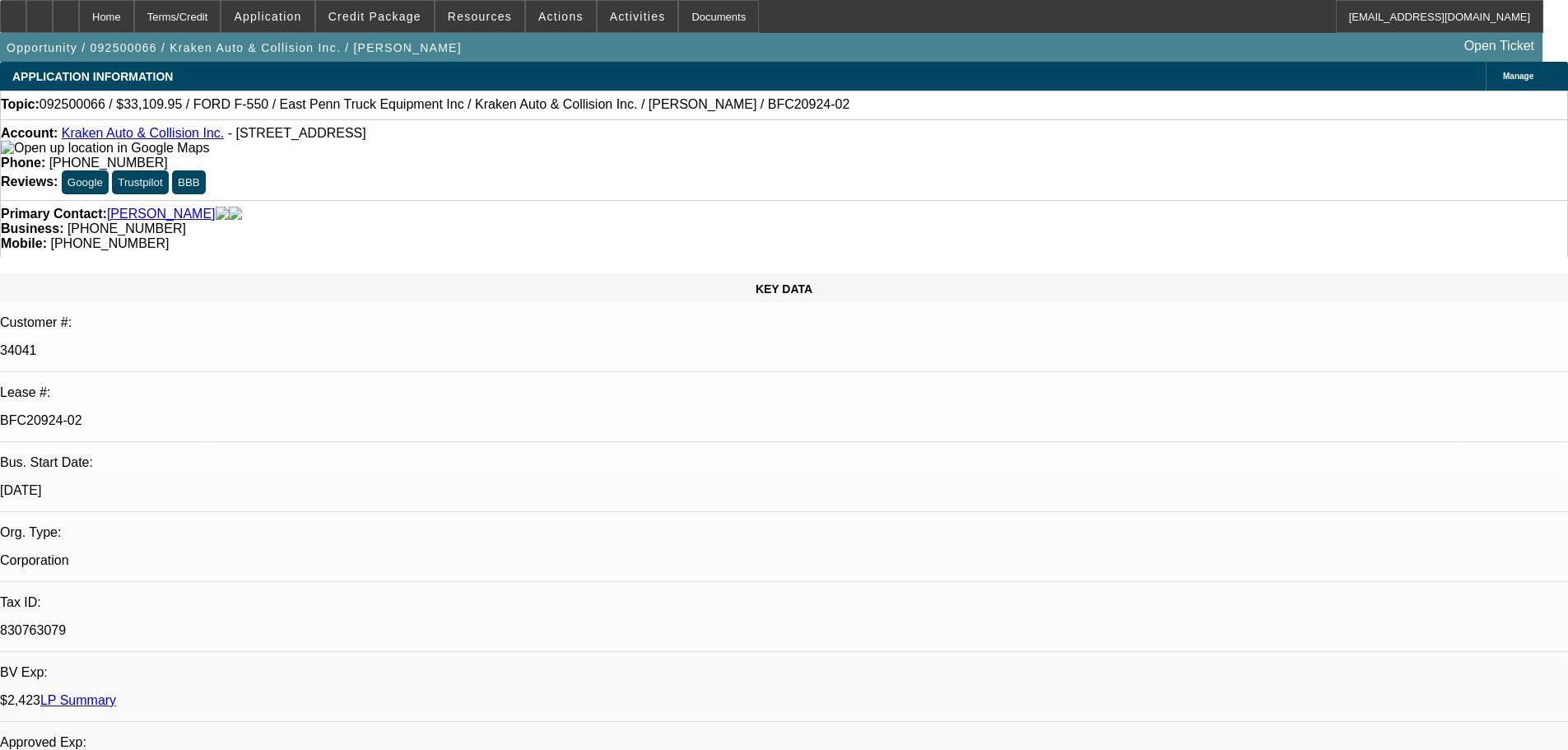
select select "4"
click at [79, 9] on div at bounding box center [65, 17] width 26 height 33
select select "0"
select select "0.1"
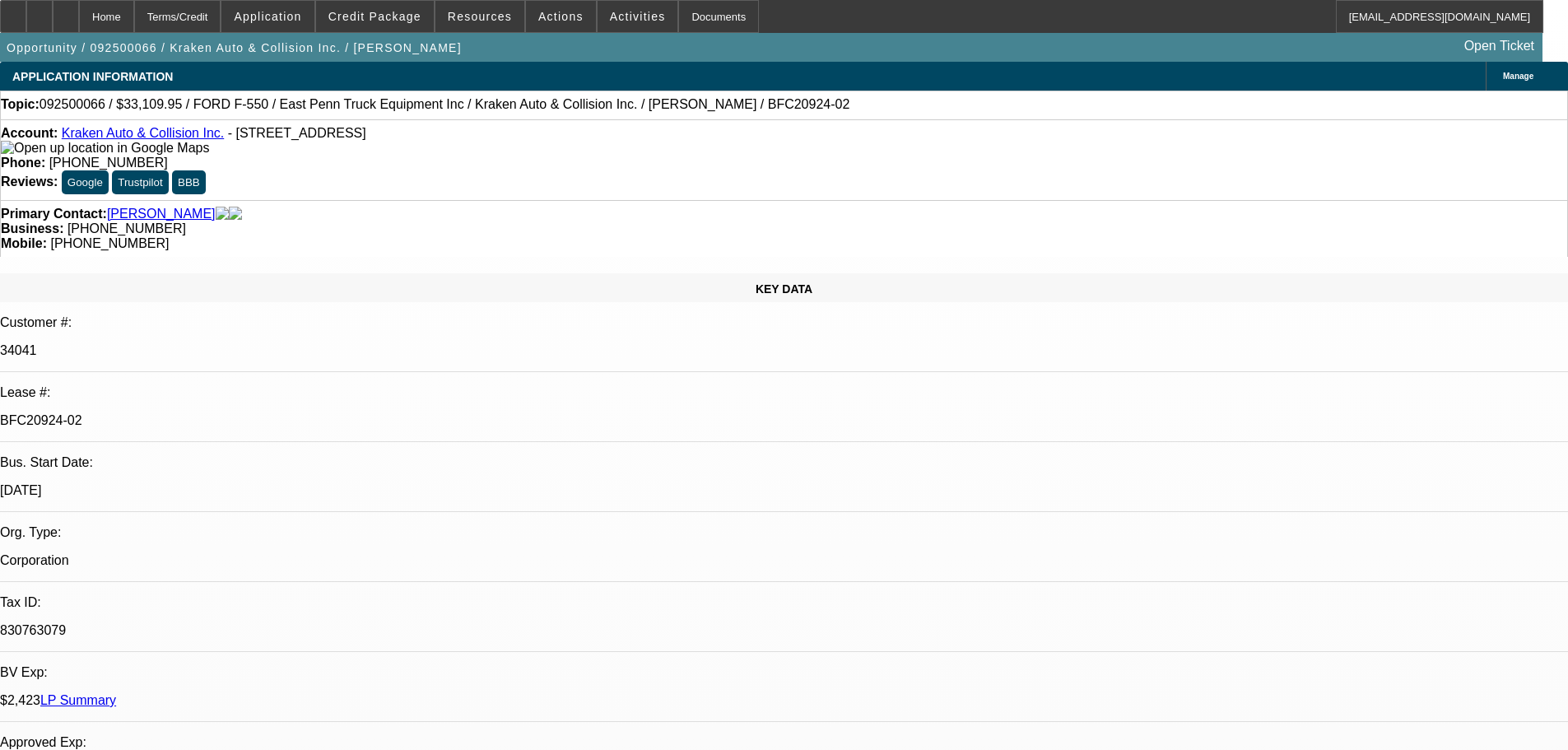
select select "4"
select select "0"
select select "0.1"
select select "4"
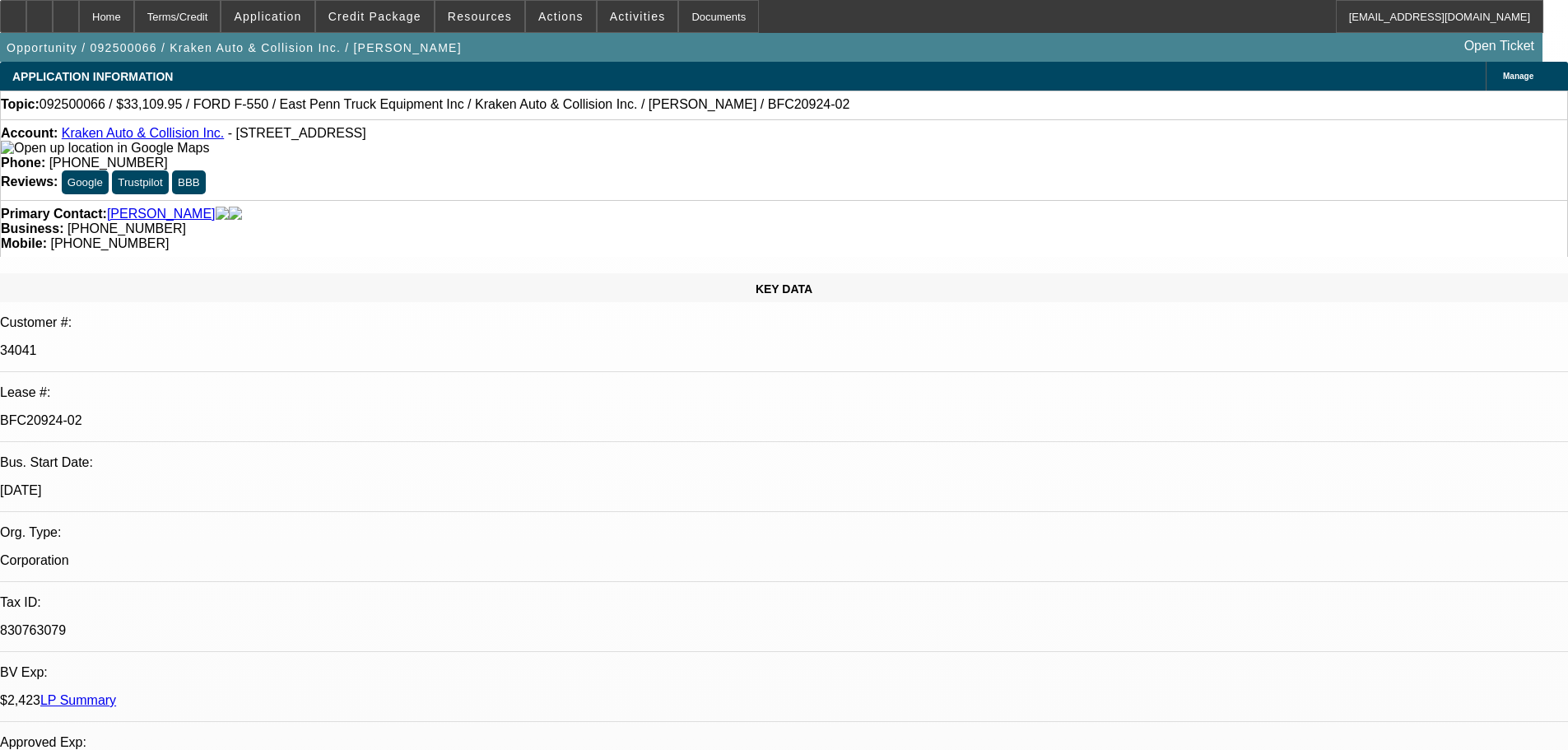
select select "0"
select select "0.1"
select select "4"
select select "0"
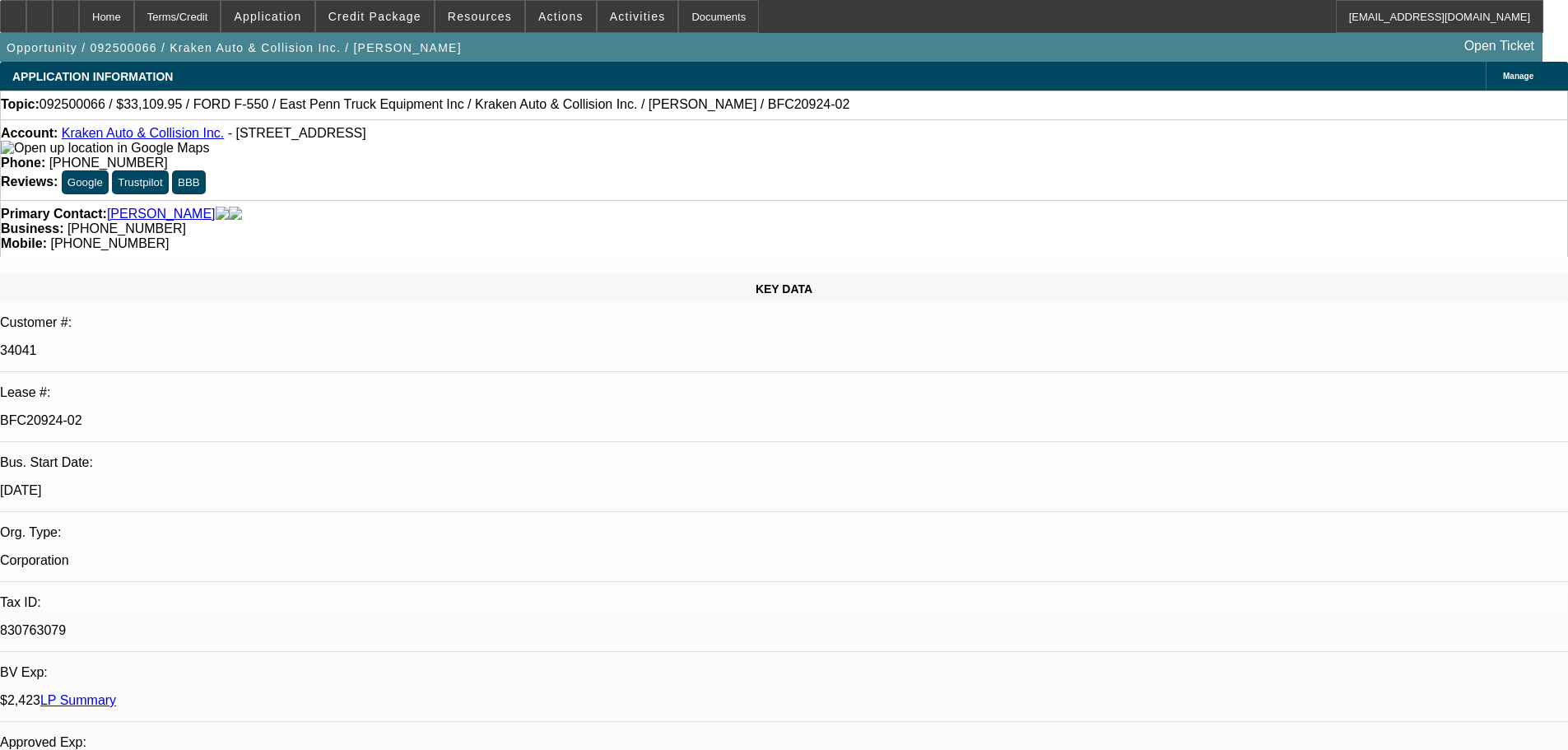
select select "0"
select select "0.1"
select select "4"
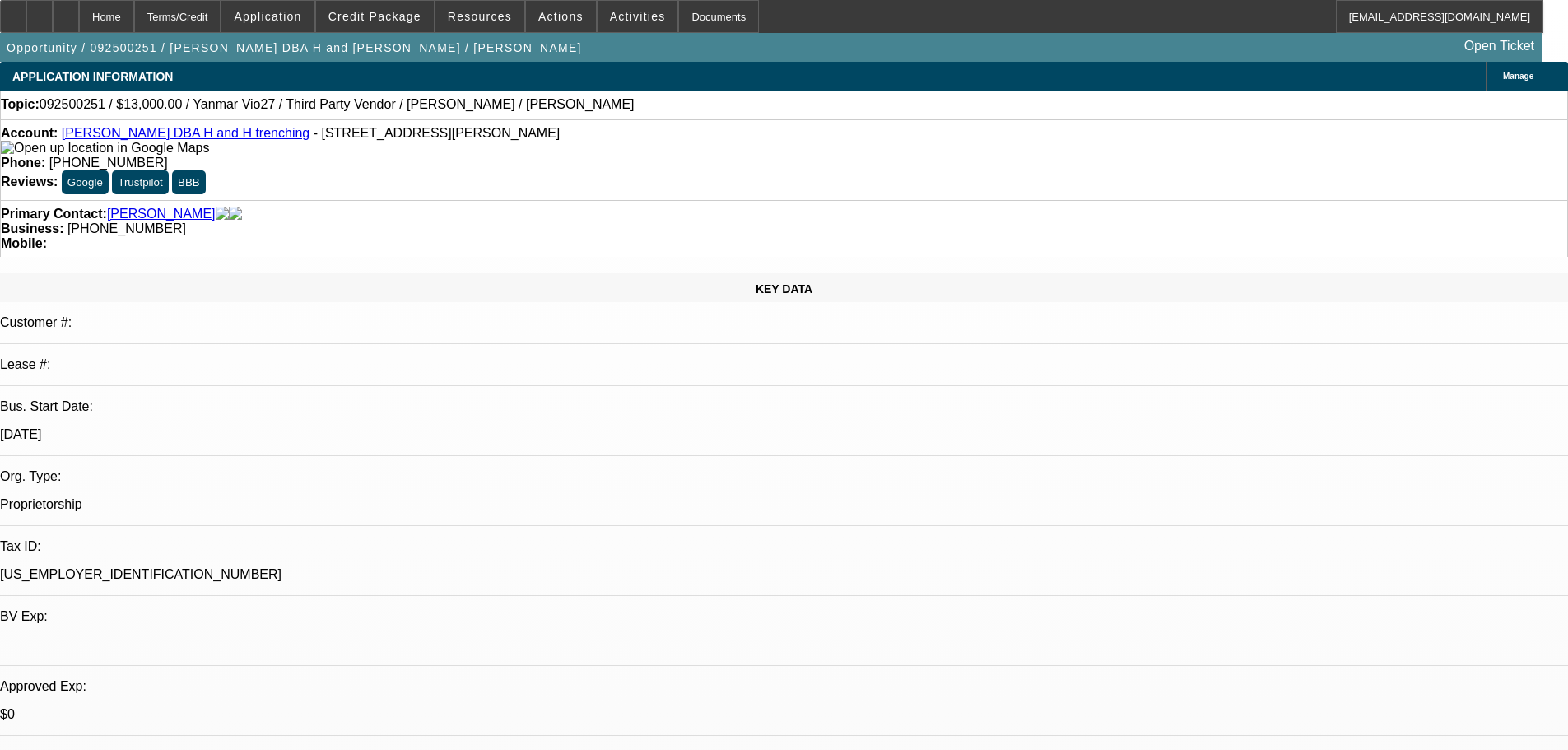
select select "0"
select select "2"
select select "0.1"
select select "4"
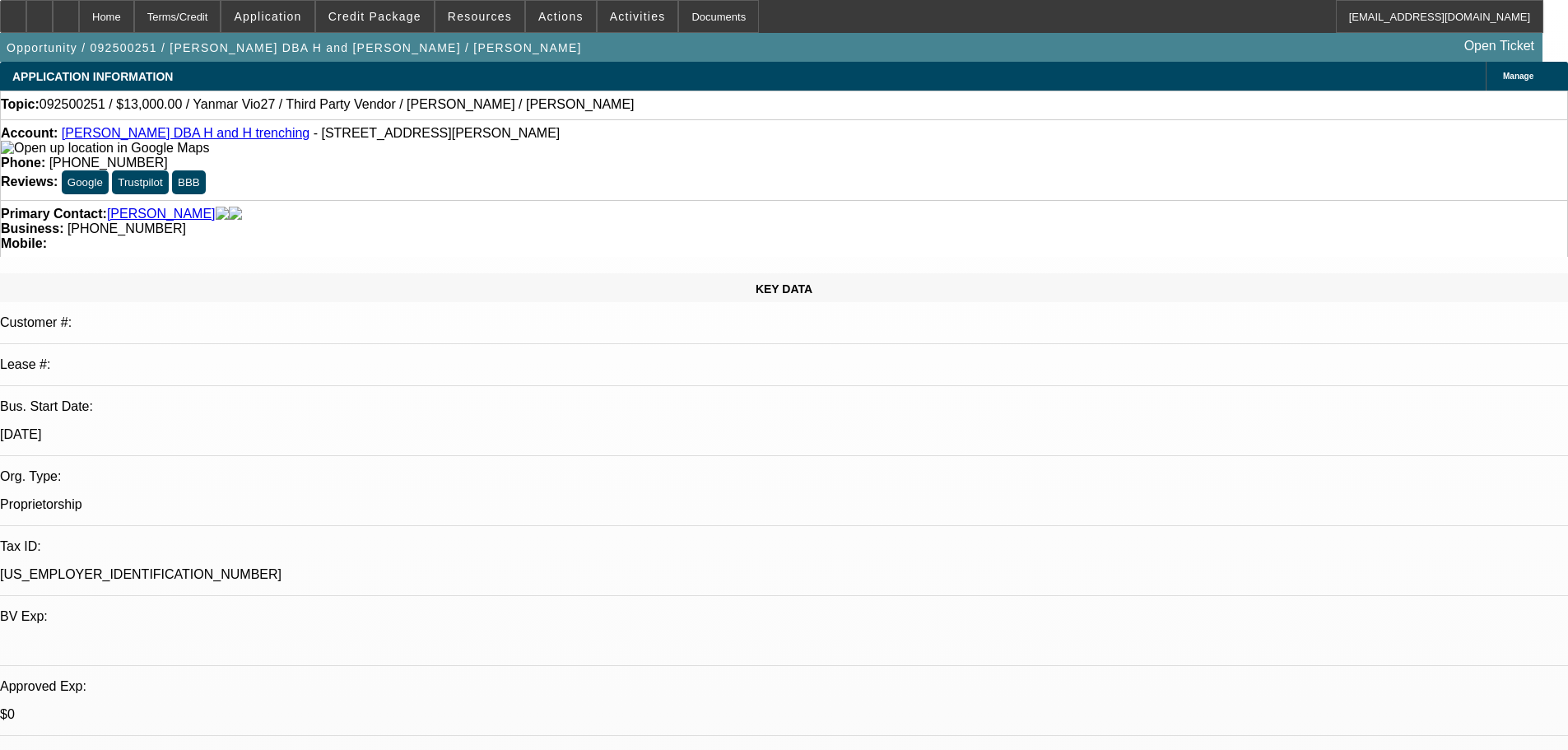
select select "0"
select select "2"
select select "0.1"
select select "4"
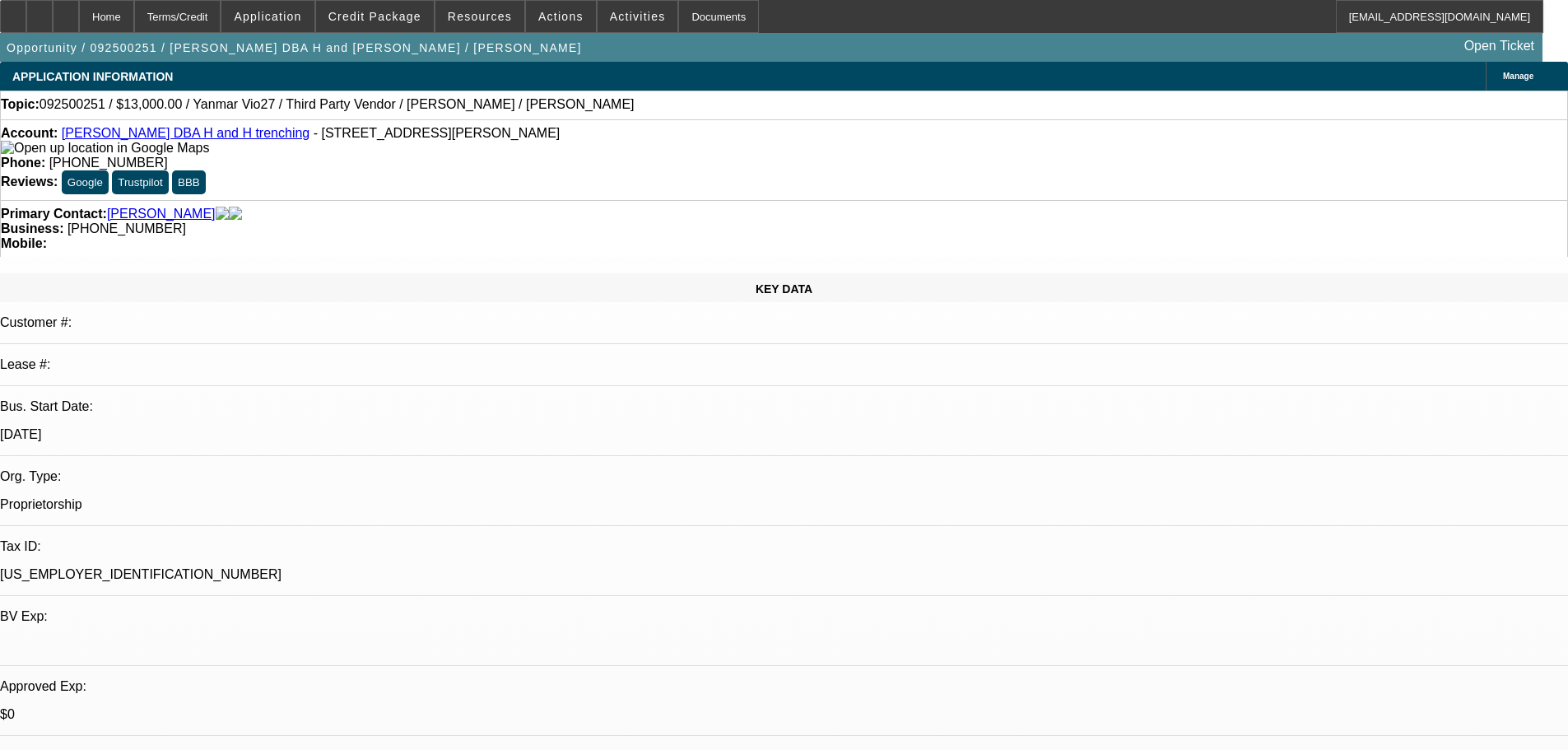
select select "0"
select select "2"
select select "0.1"
select select "4"
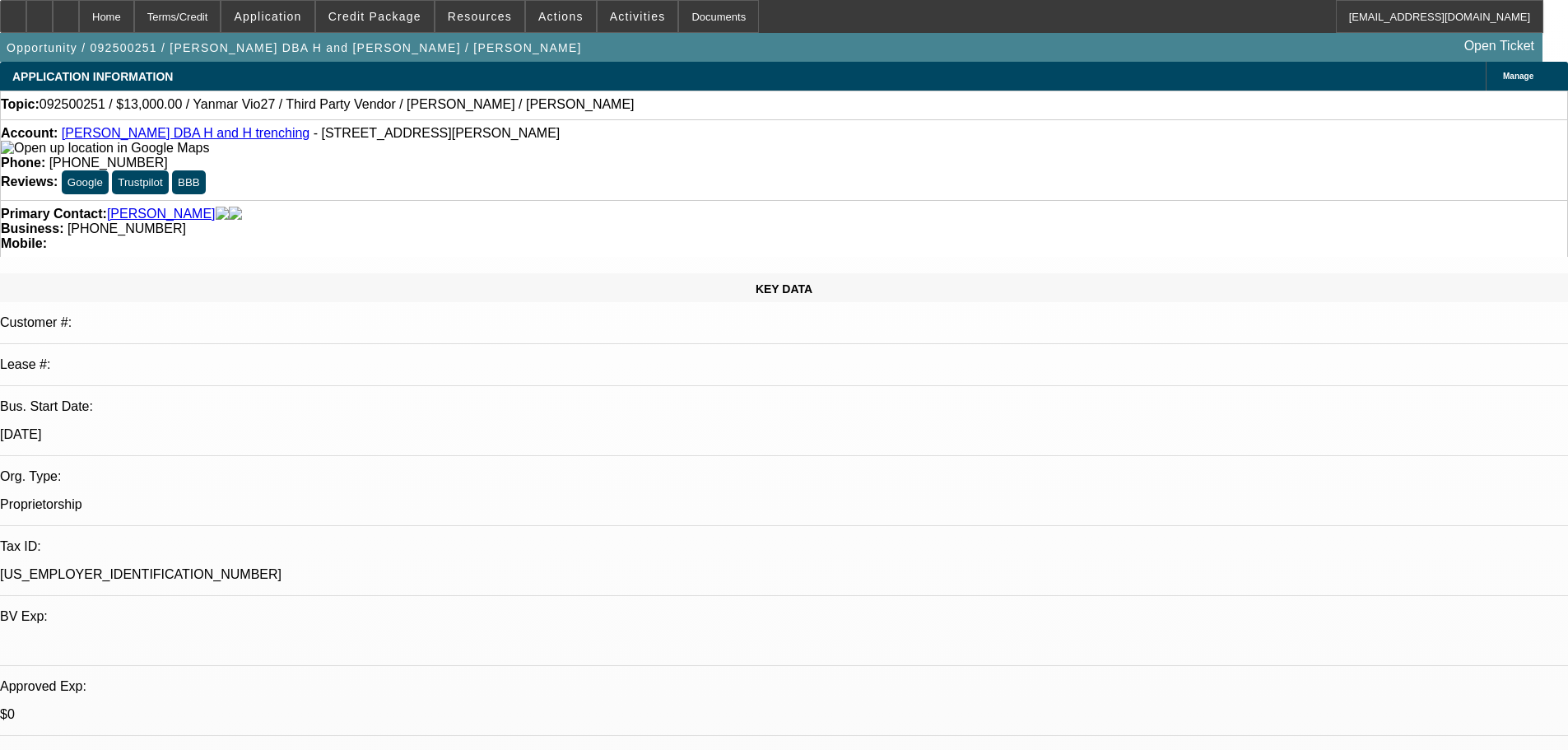
select select "0"
select select "2"
select select "0.1"
select select "4"
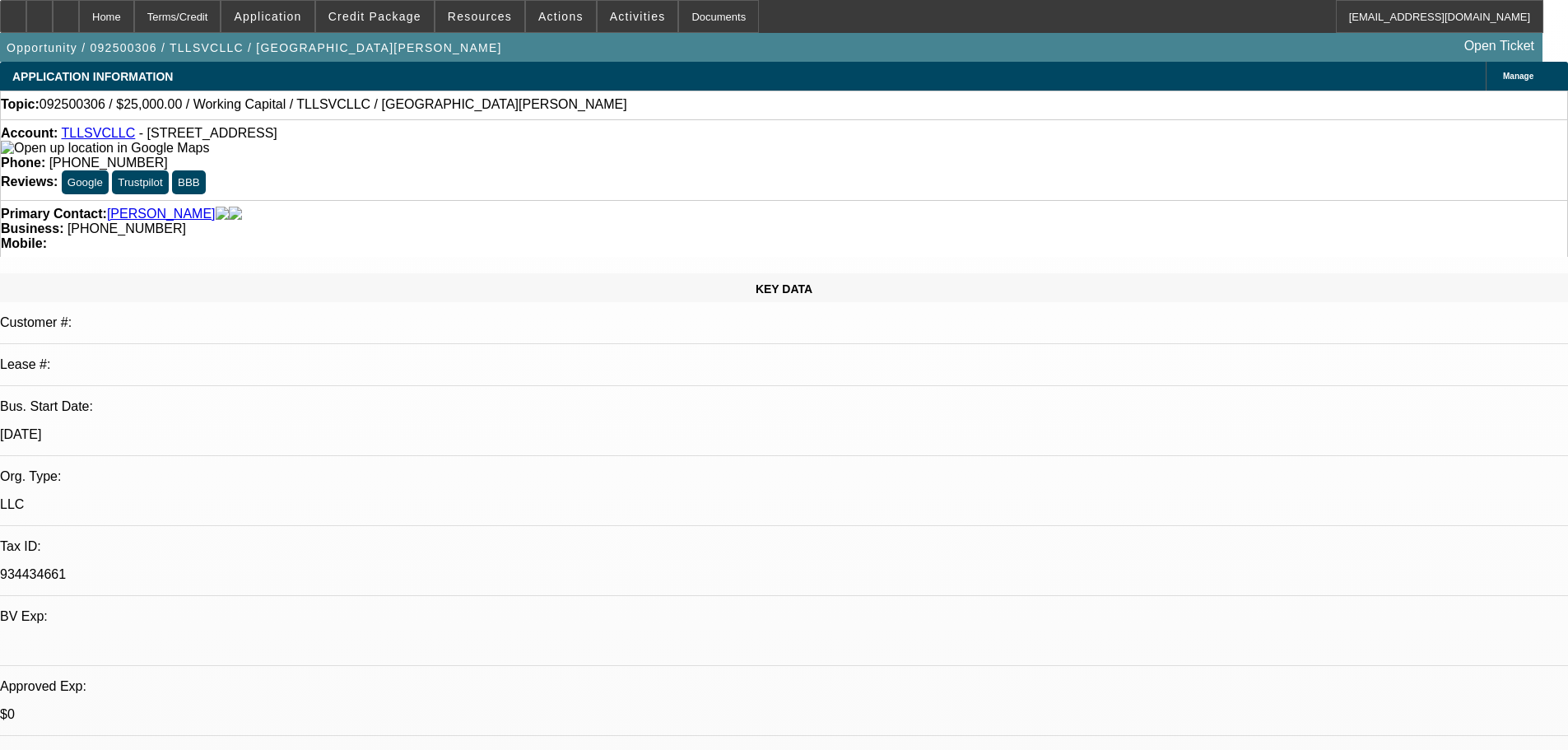
select select "0"
select select "2"
select select "0.1"
select select "4"
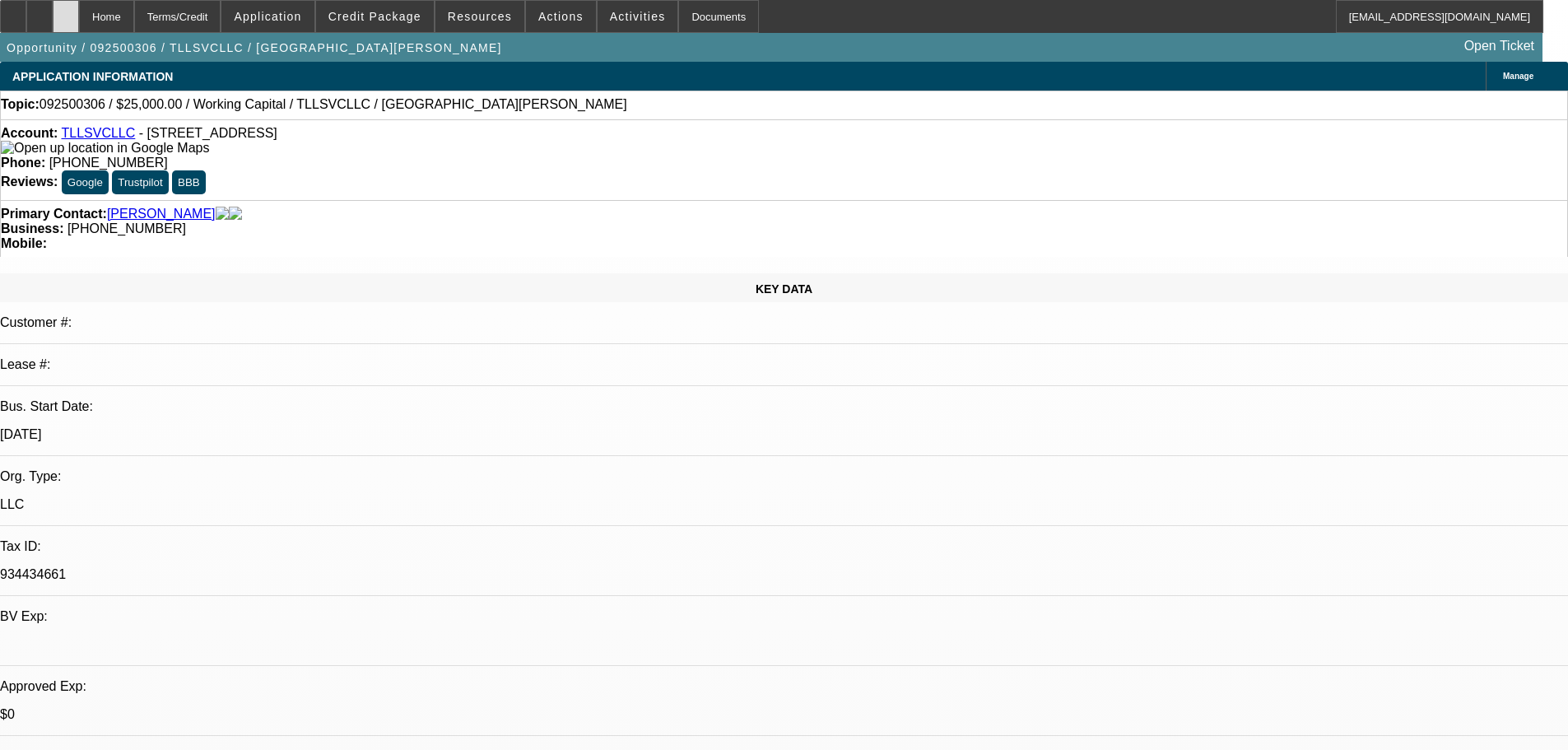
click at [66, 11] on icon at bounding box center [66, 11] width 0 height 0
select select "0"
select select "2"
select select "0.1"
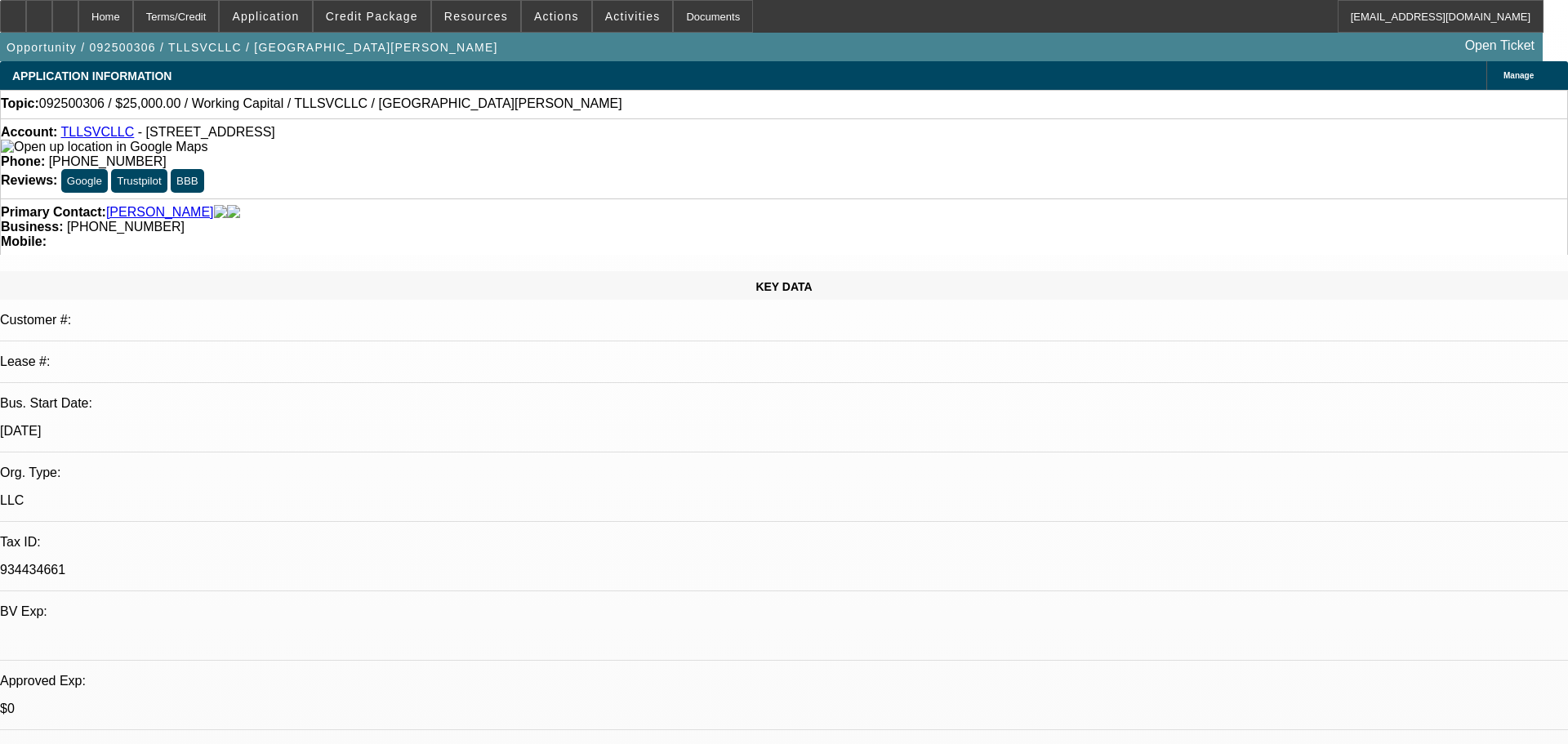
select select "4"
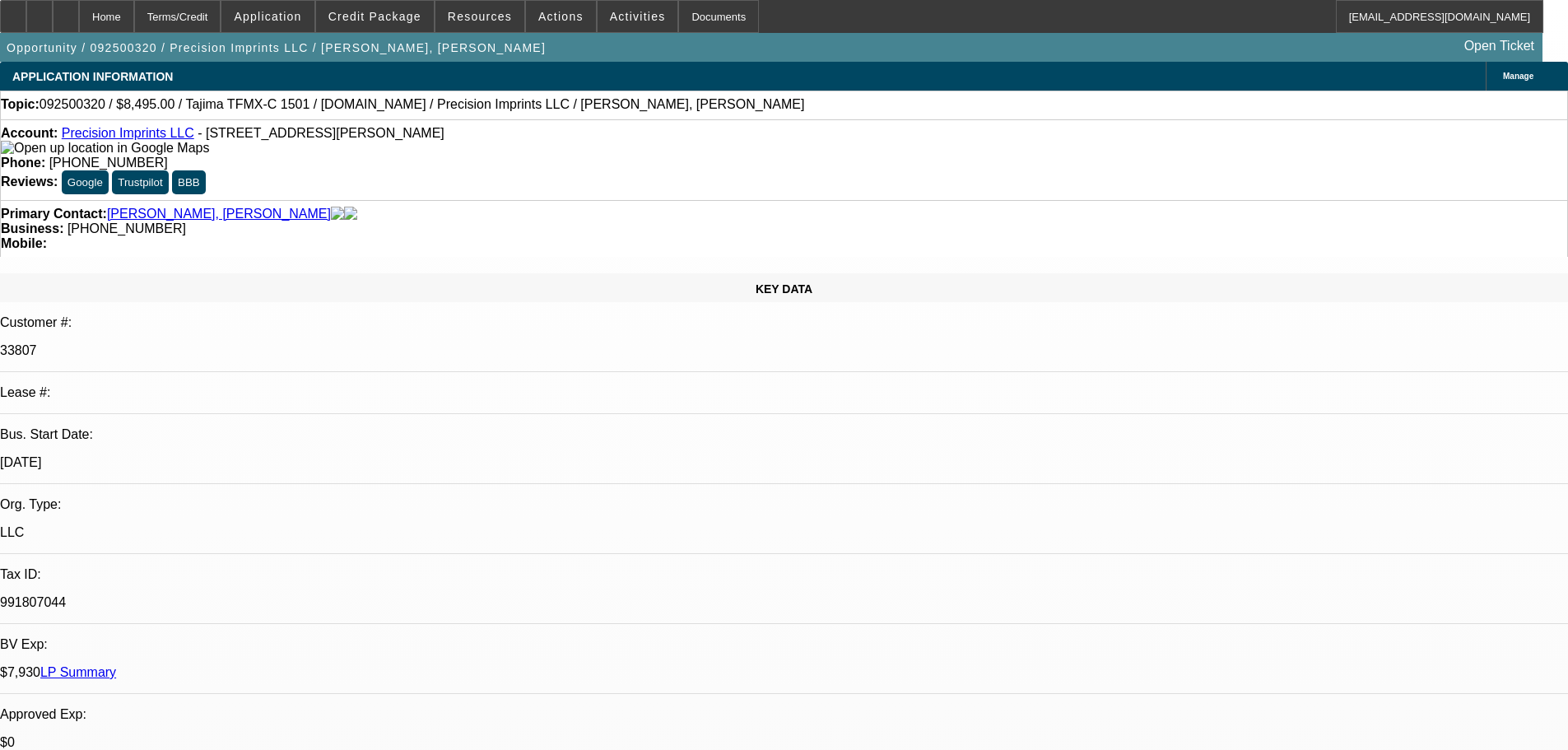
select select "0"
select select "2"
select select "0.1"
select select "4"
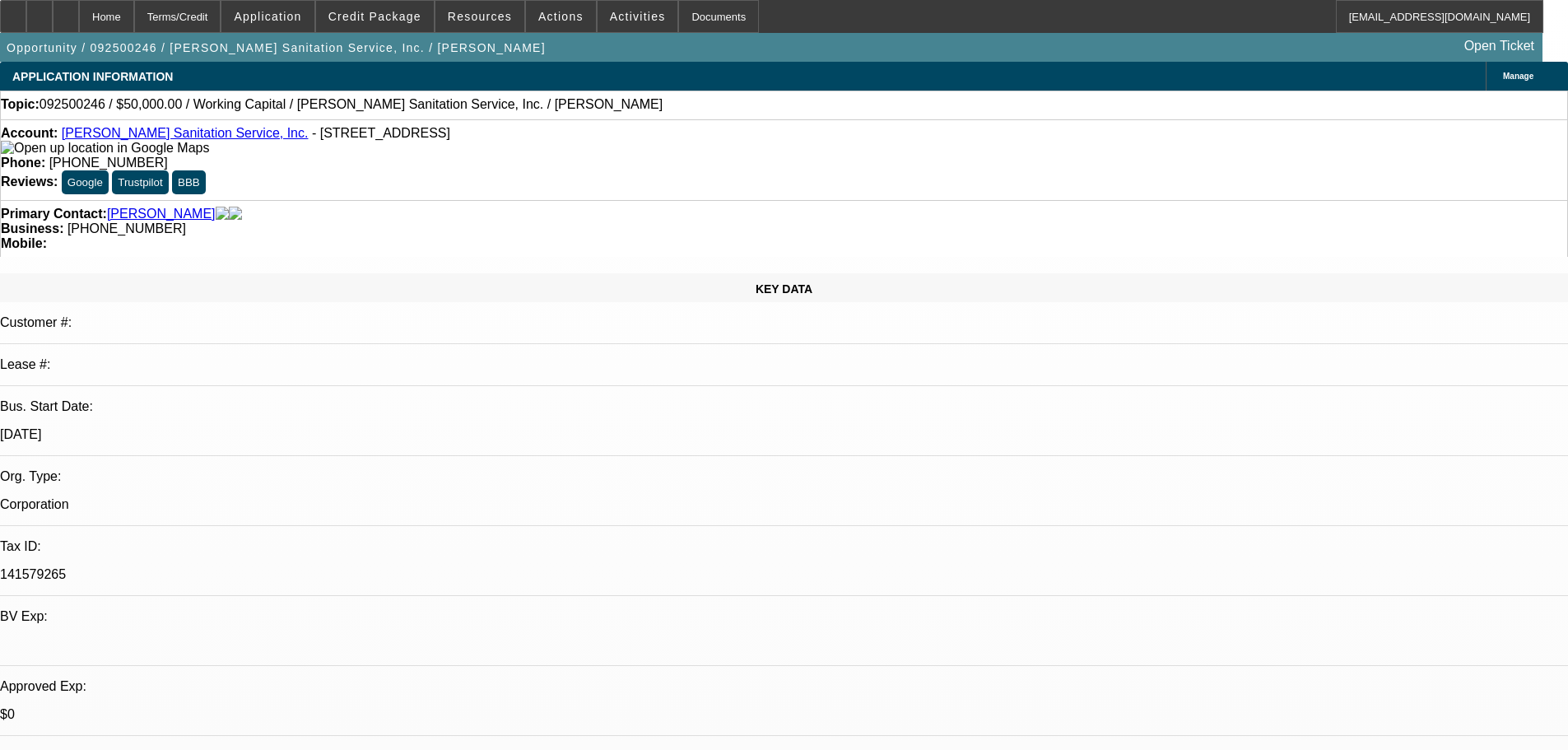
select select "0"
select select "2"
select select "0"
select select "6"
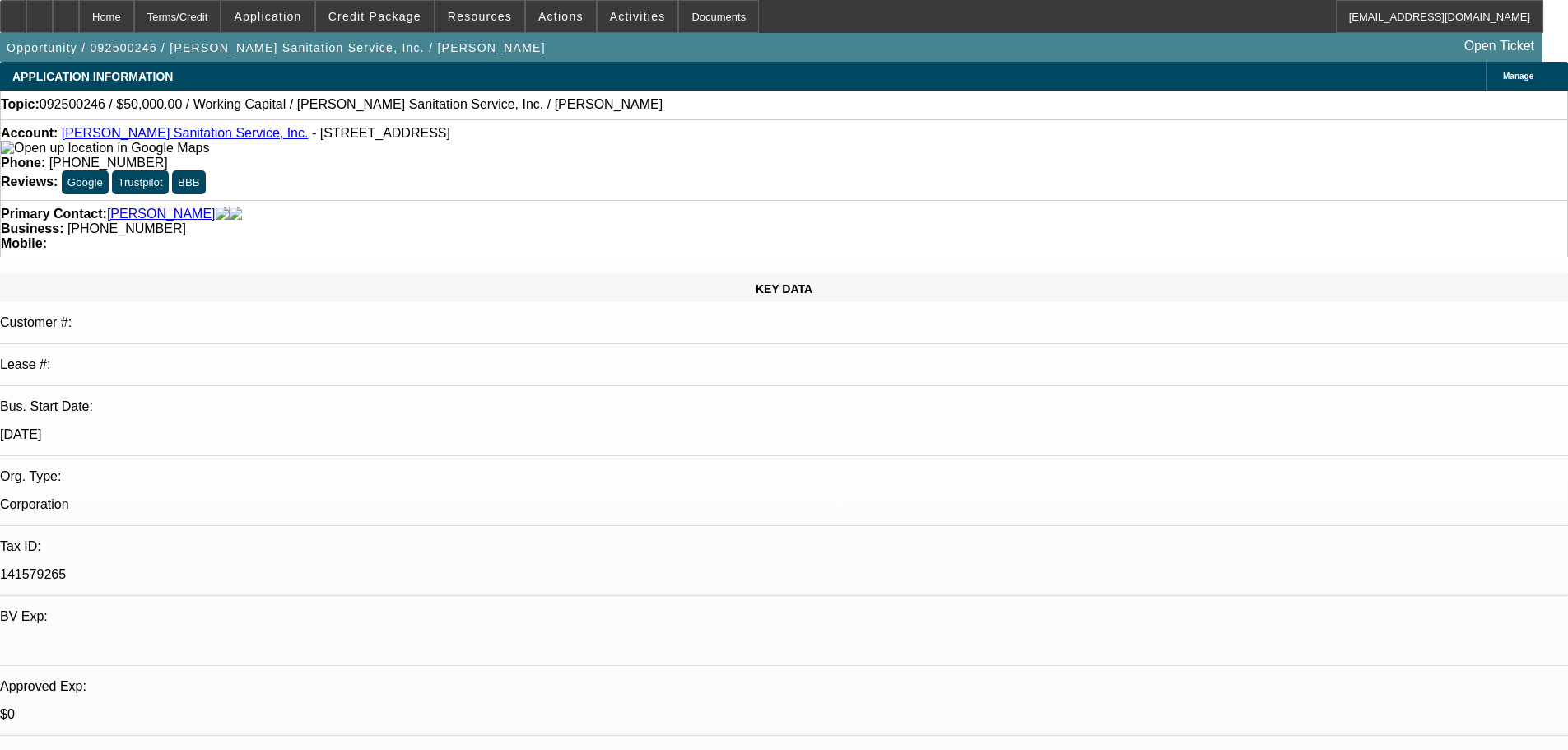
select select "0"
select select "2"
select select "0"
select select "6"
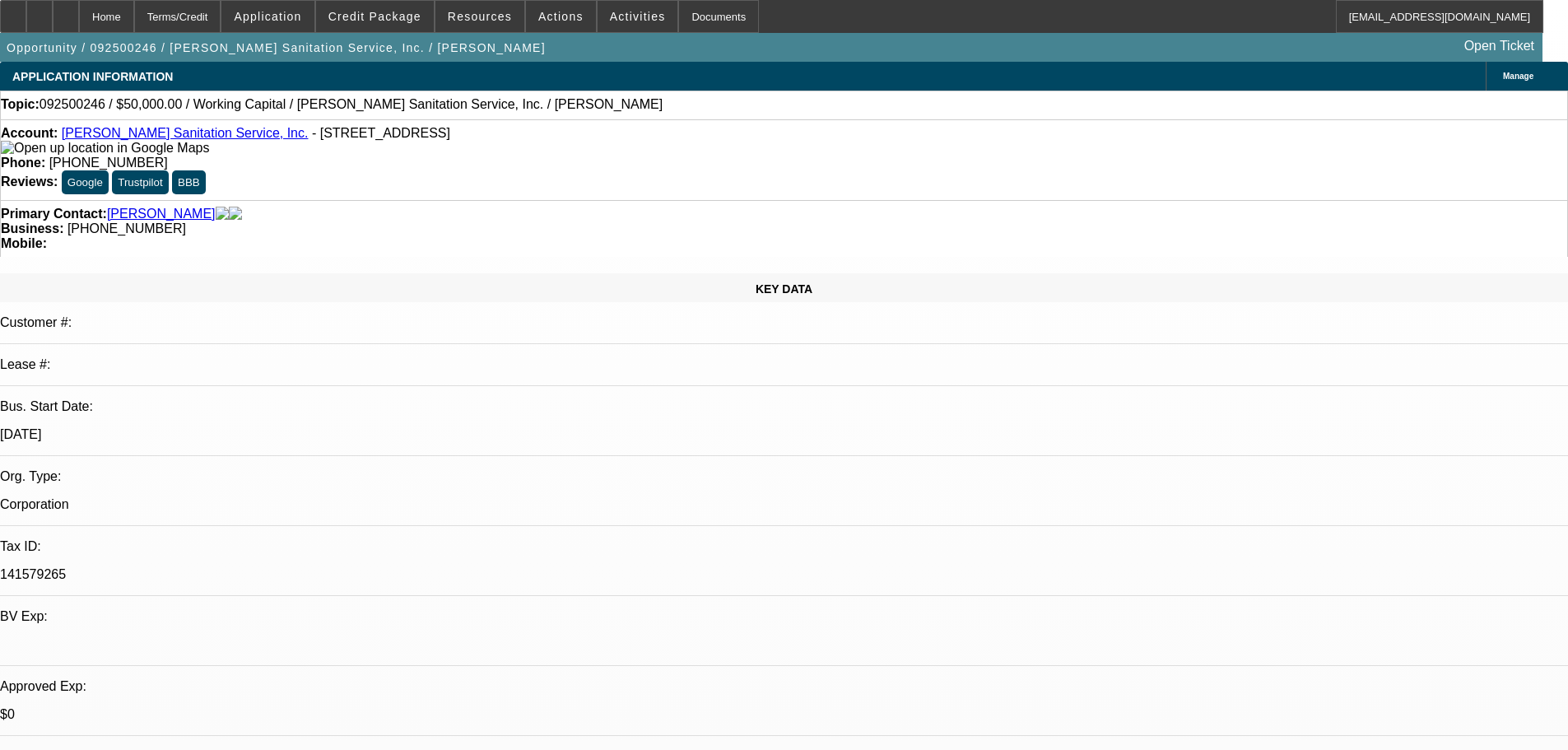
select select "0"
select select "2"
select select "0"
select select "6"
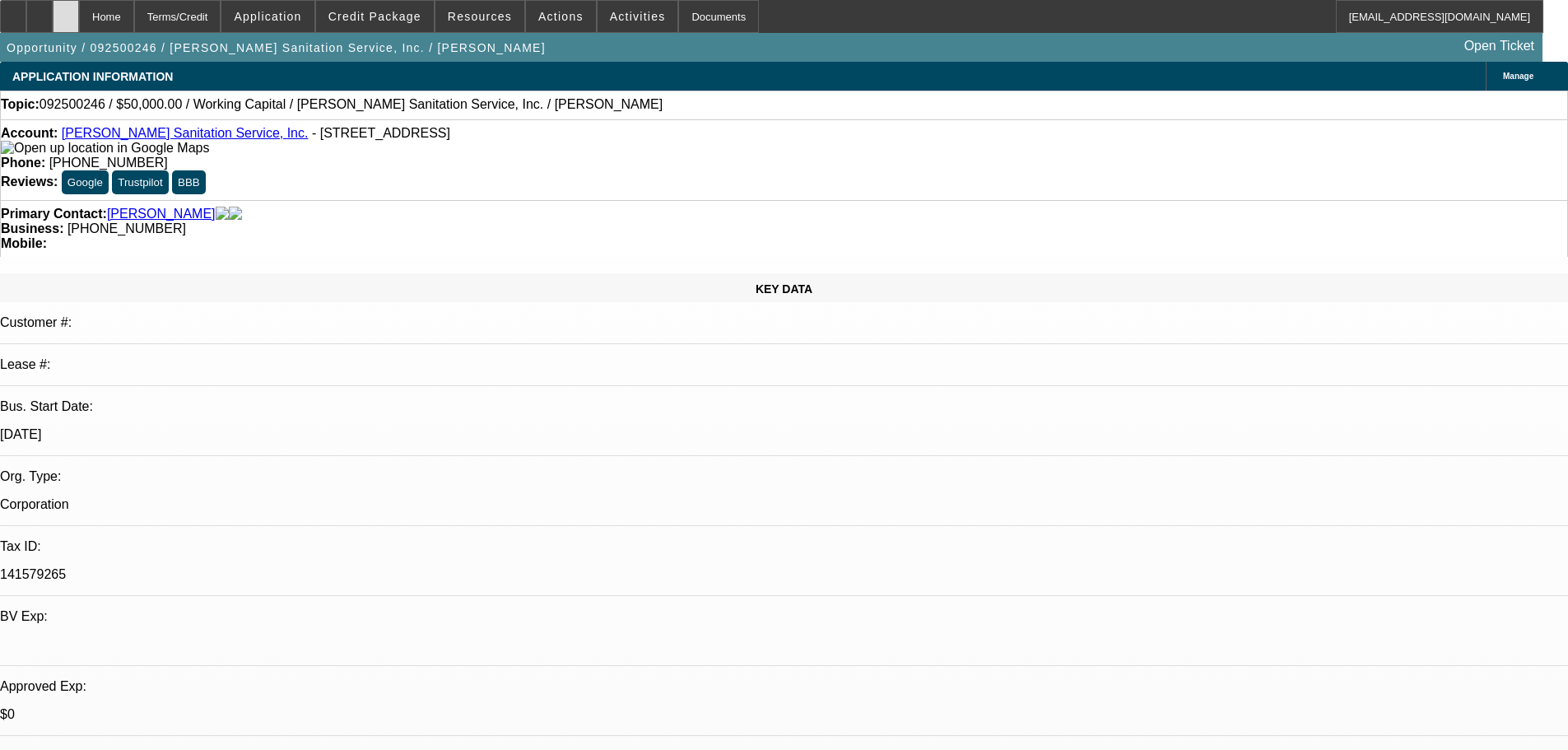
click at [66, 11] on icon at bounding box center [66, 11] width 0 height 0
select select "0"
select select "2"
select select "0"
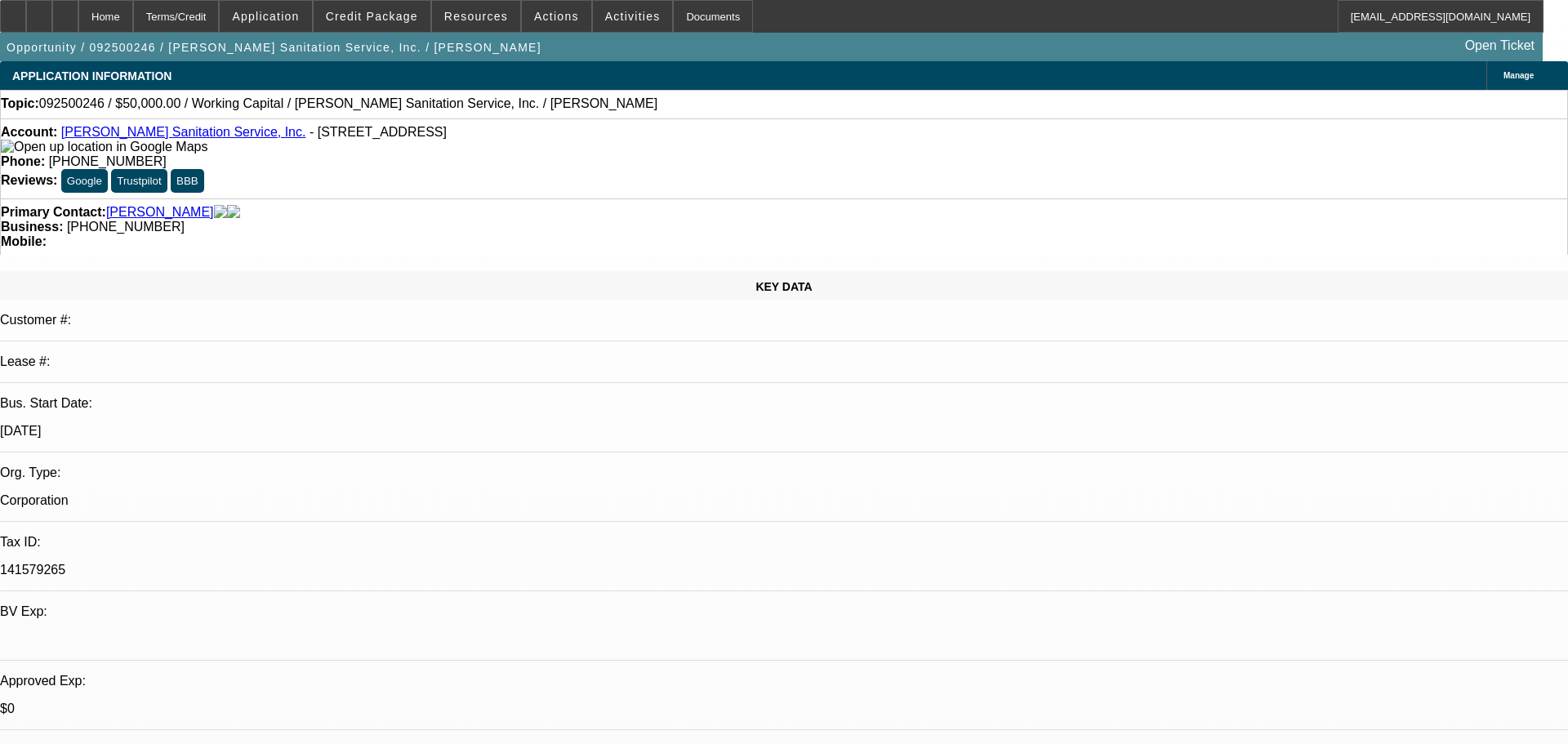
select select "6"
select select "0"
select select "2"
select select "0"
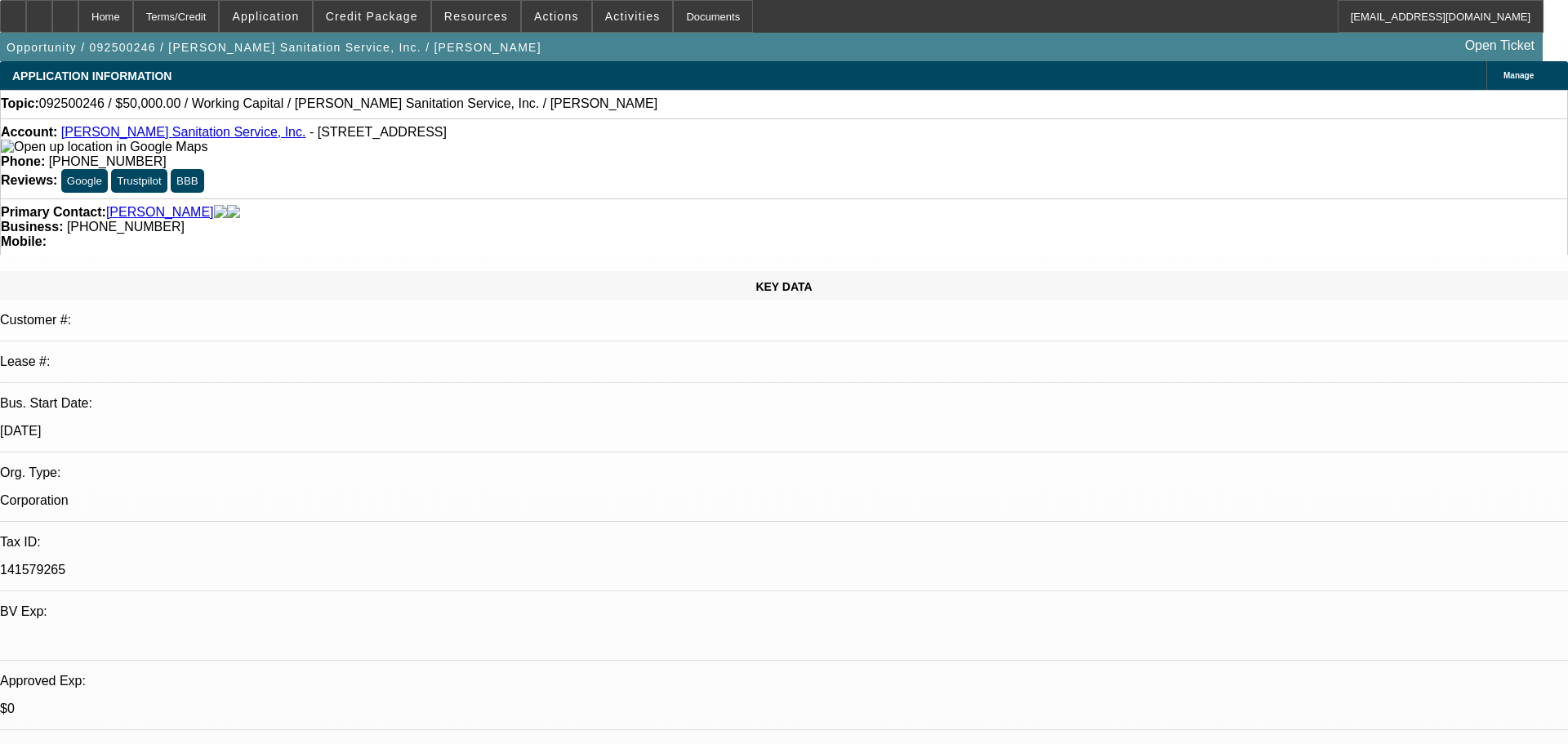
select select "6"
select select "0"
select select "2"
select select "0"
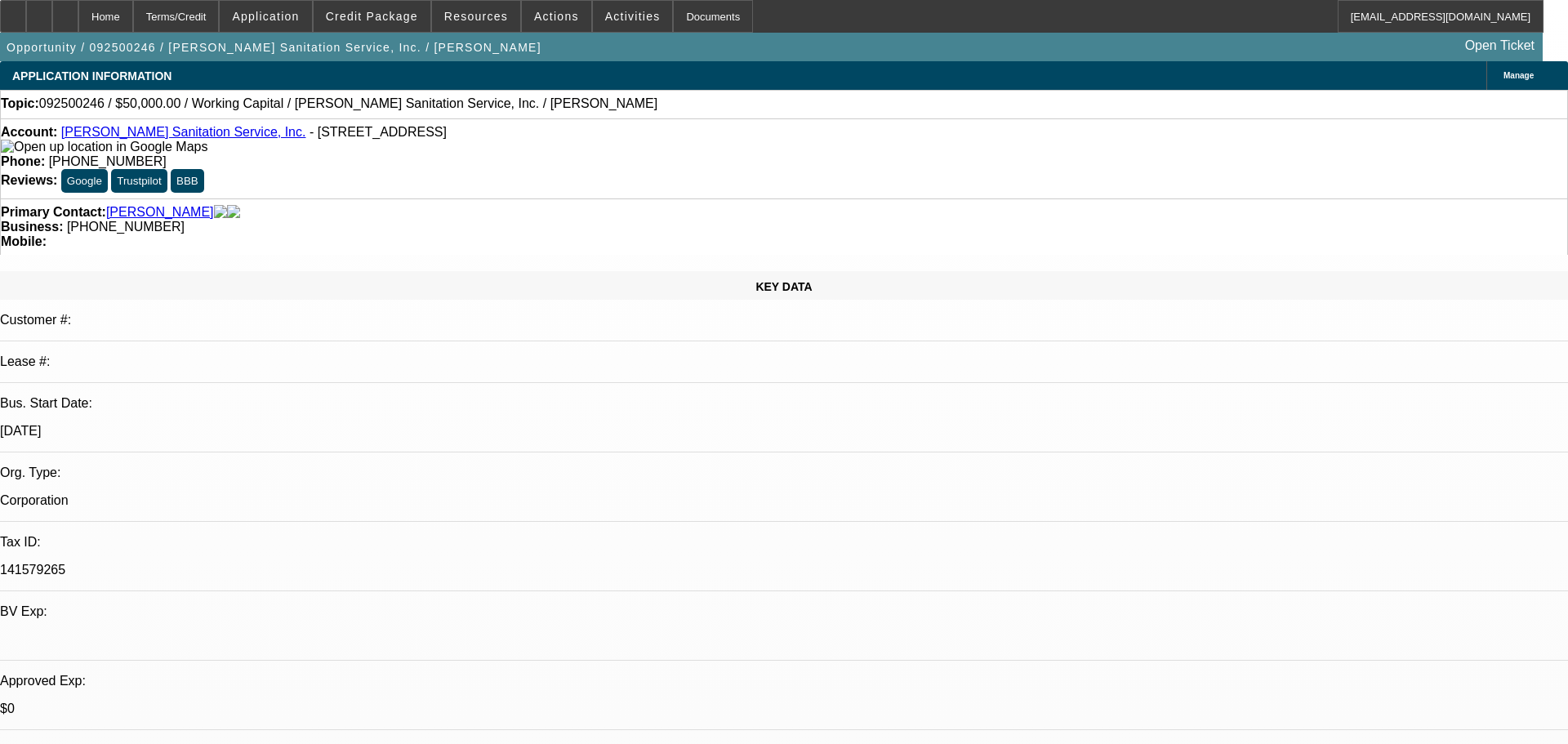
select select "6"
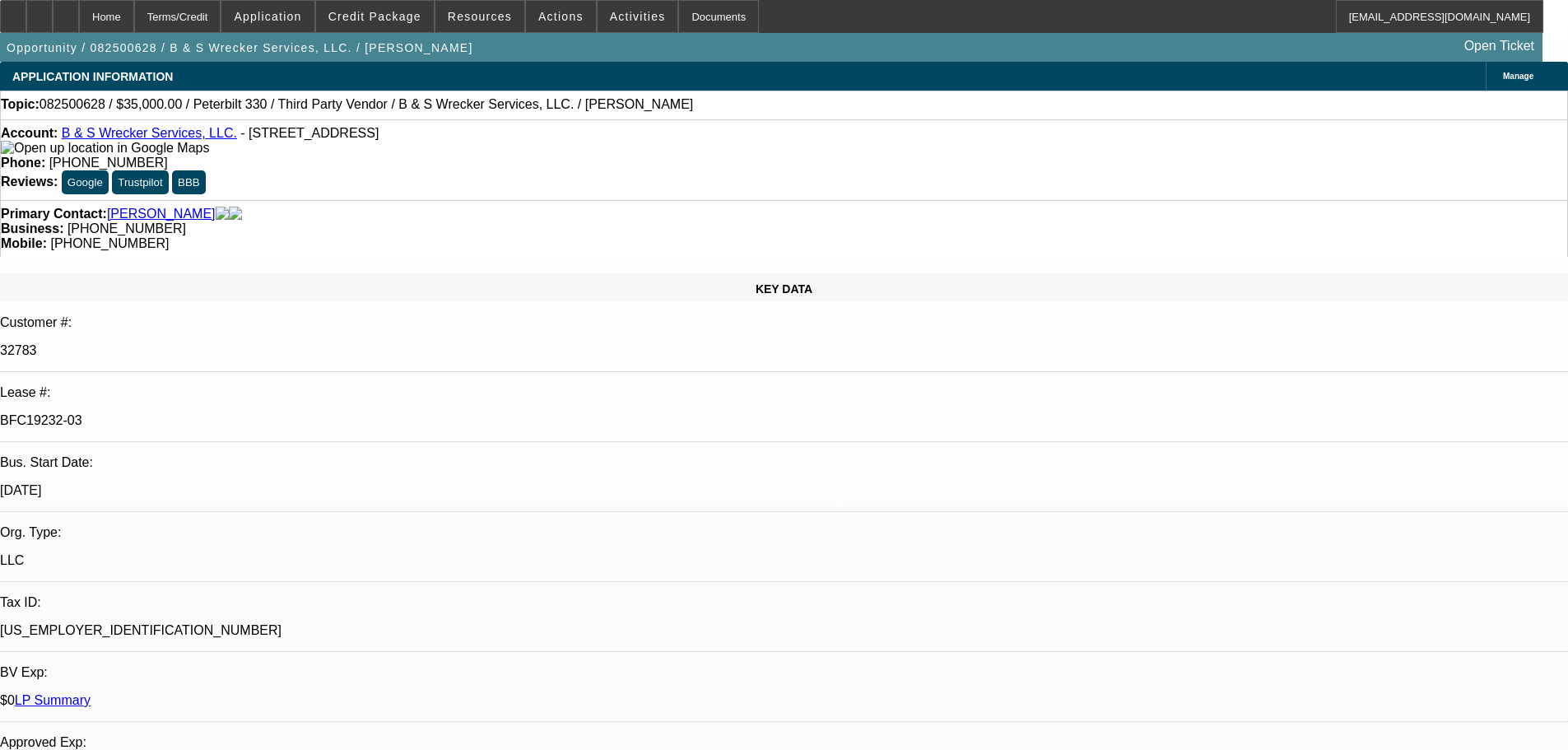
select select "0"
select select "6"
select select "0"
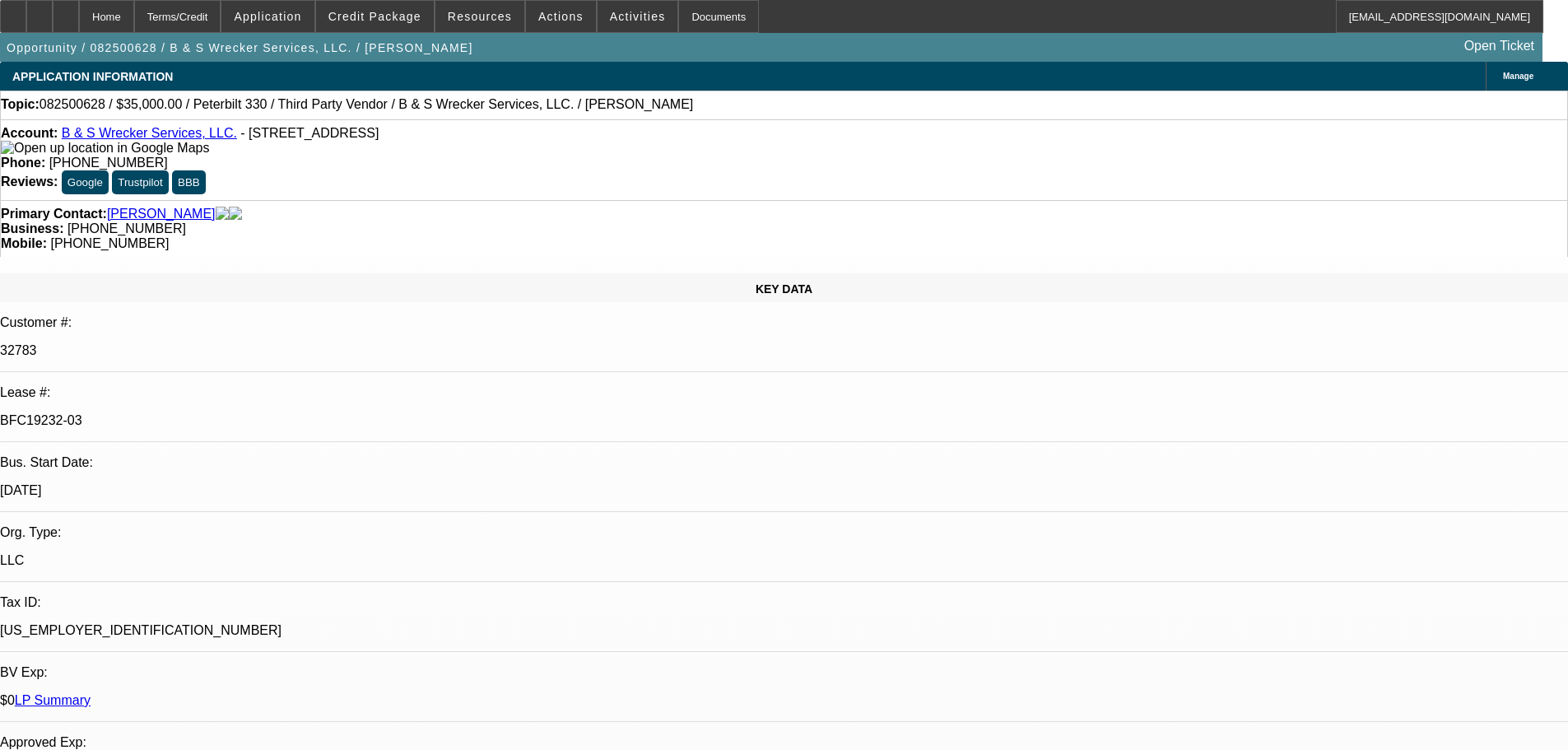
select select "0"
select select "6"
select select "0"
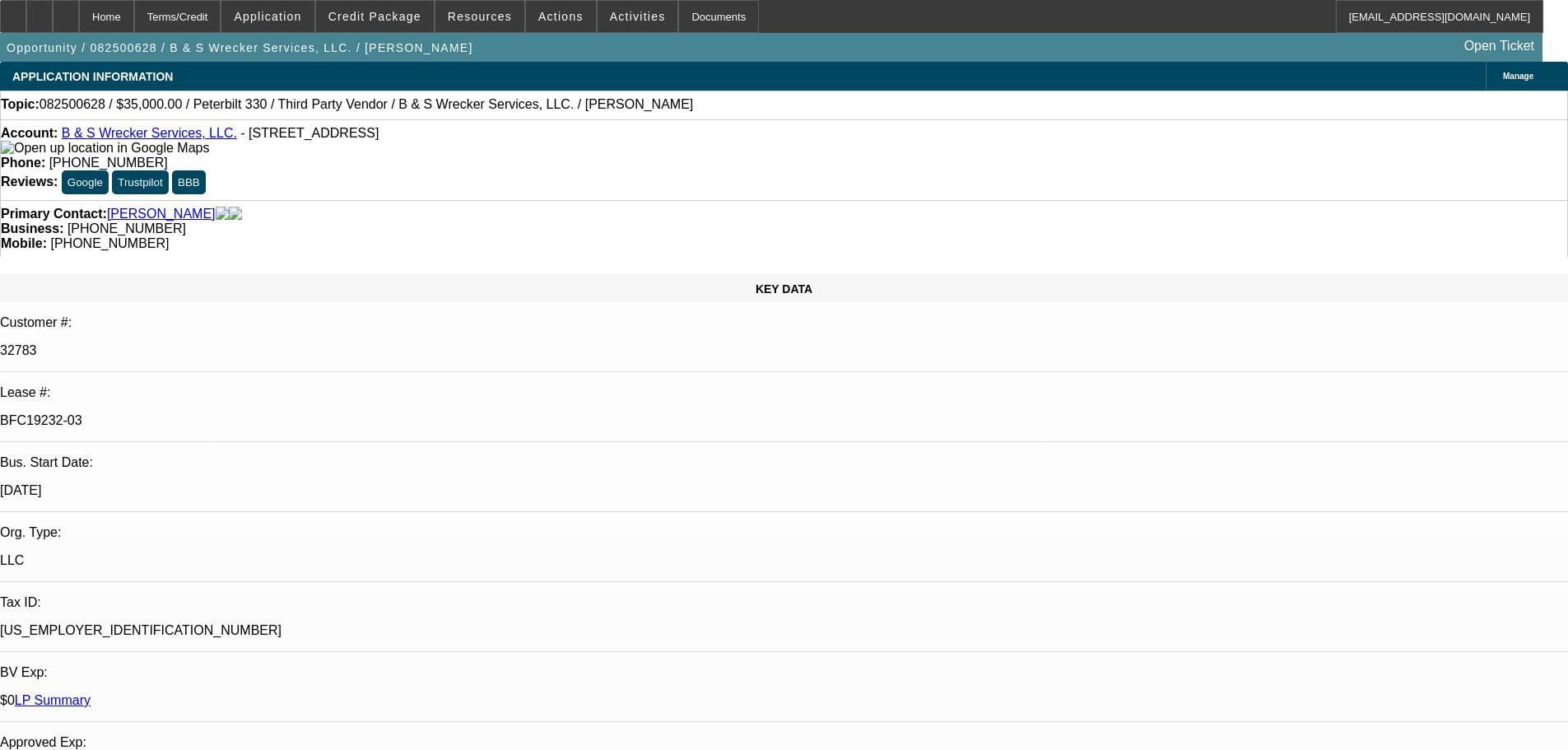
select select "0"
select select "6"
click at [79, 19] on div at bounding box center [65, 17] width 26 height 33
select select "0"
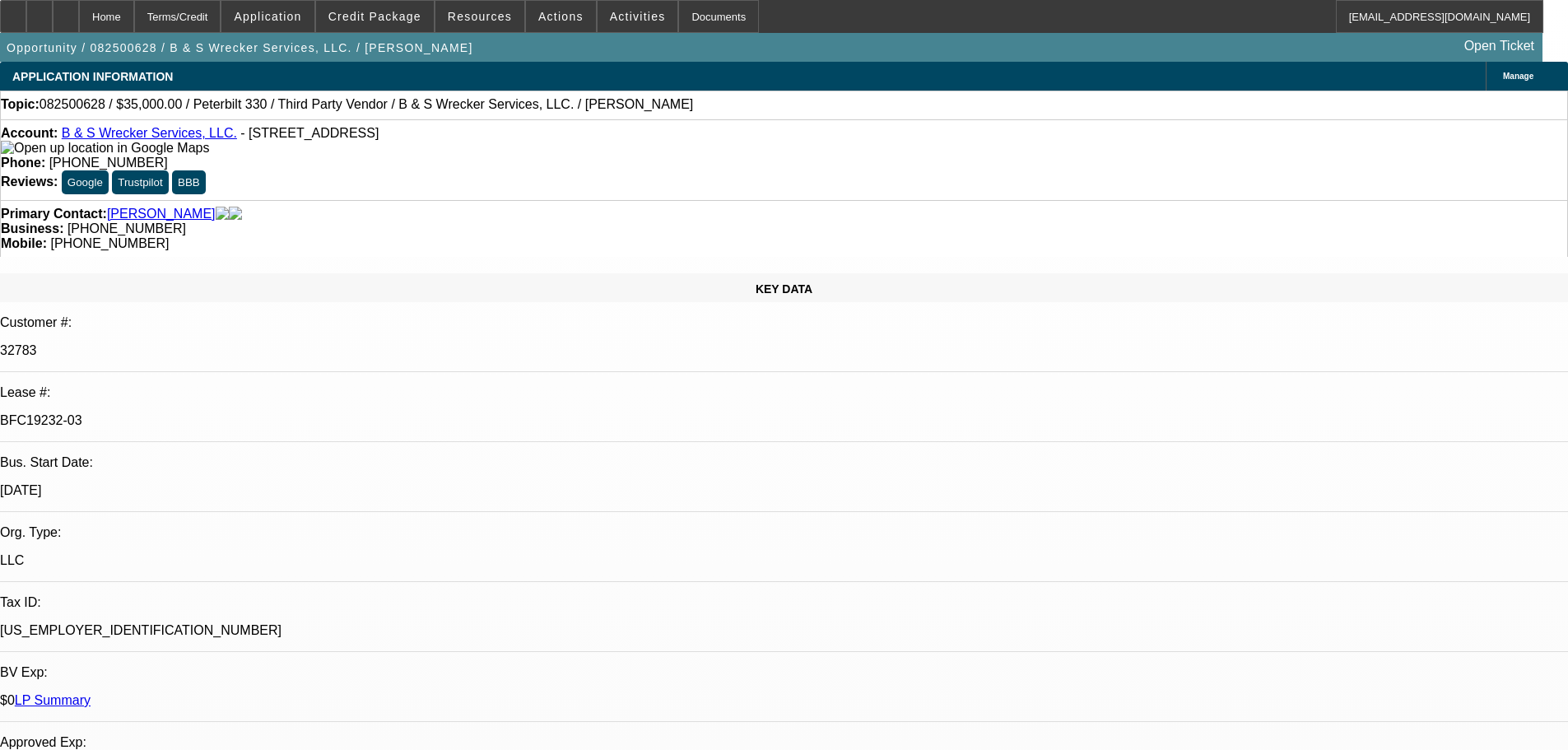
select select "0"
select select "6"
select select "0"
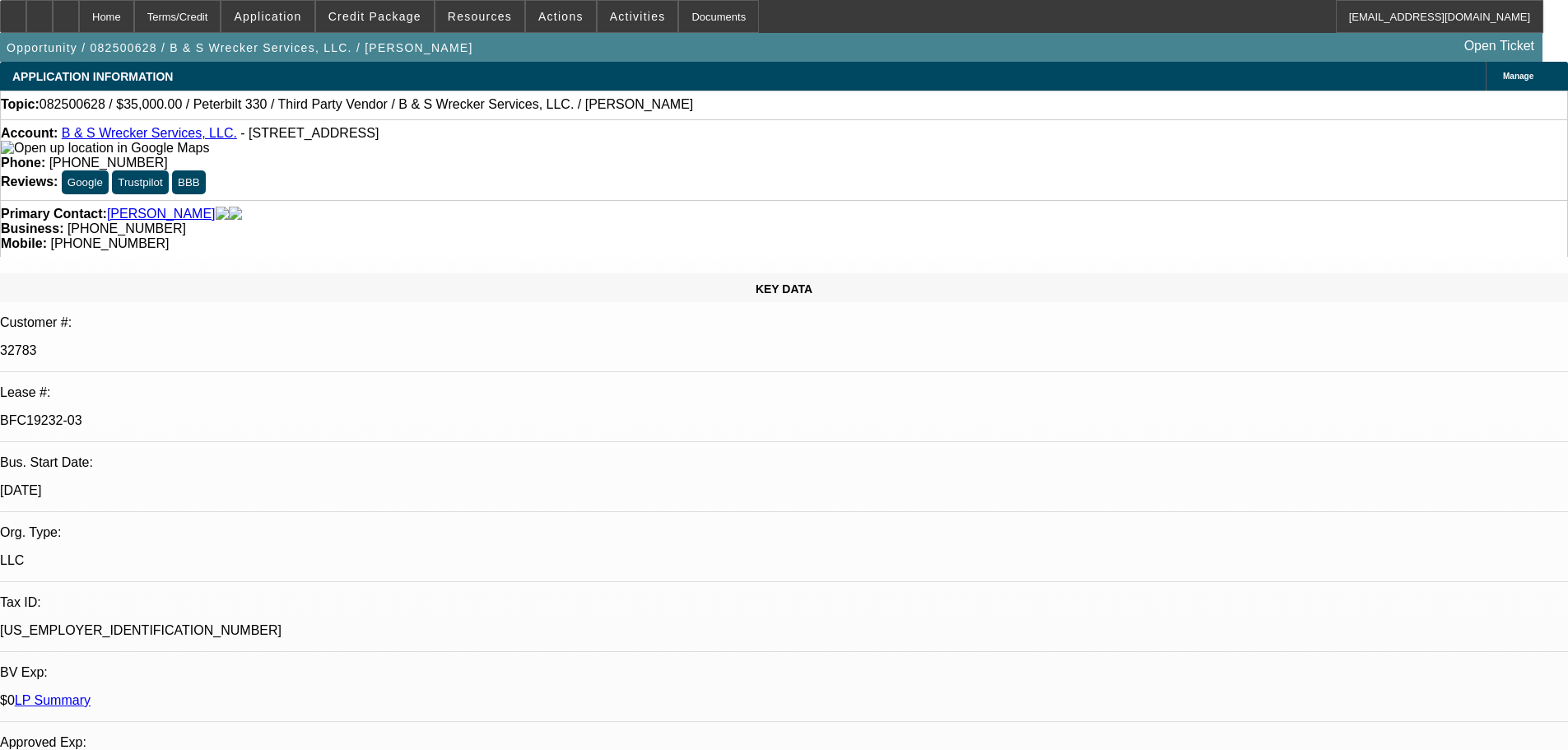
select select "0"
select select "6"
select select "0"
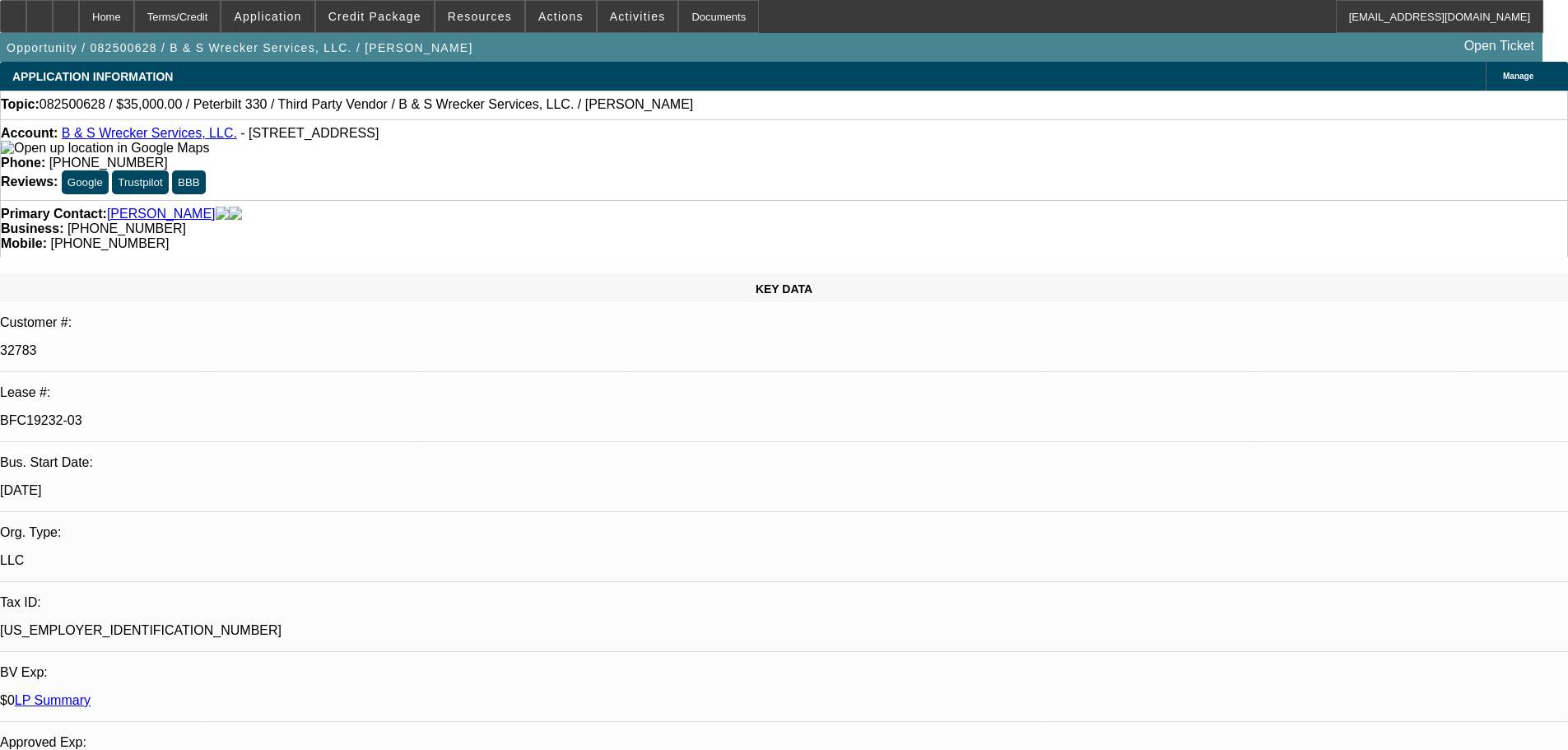
select select "6"
